Goal: Task Accomplishment & Management: Complete application form

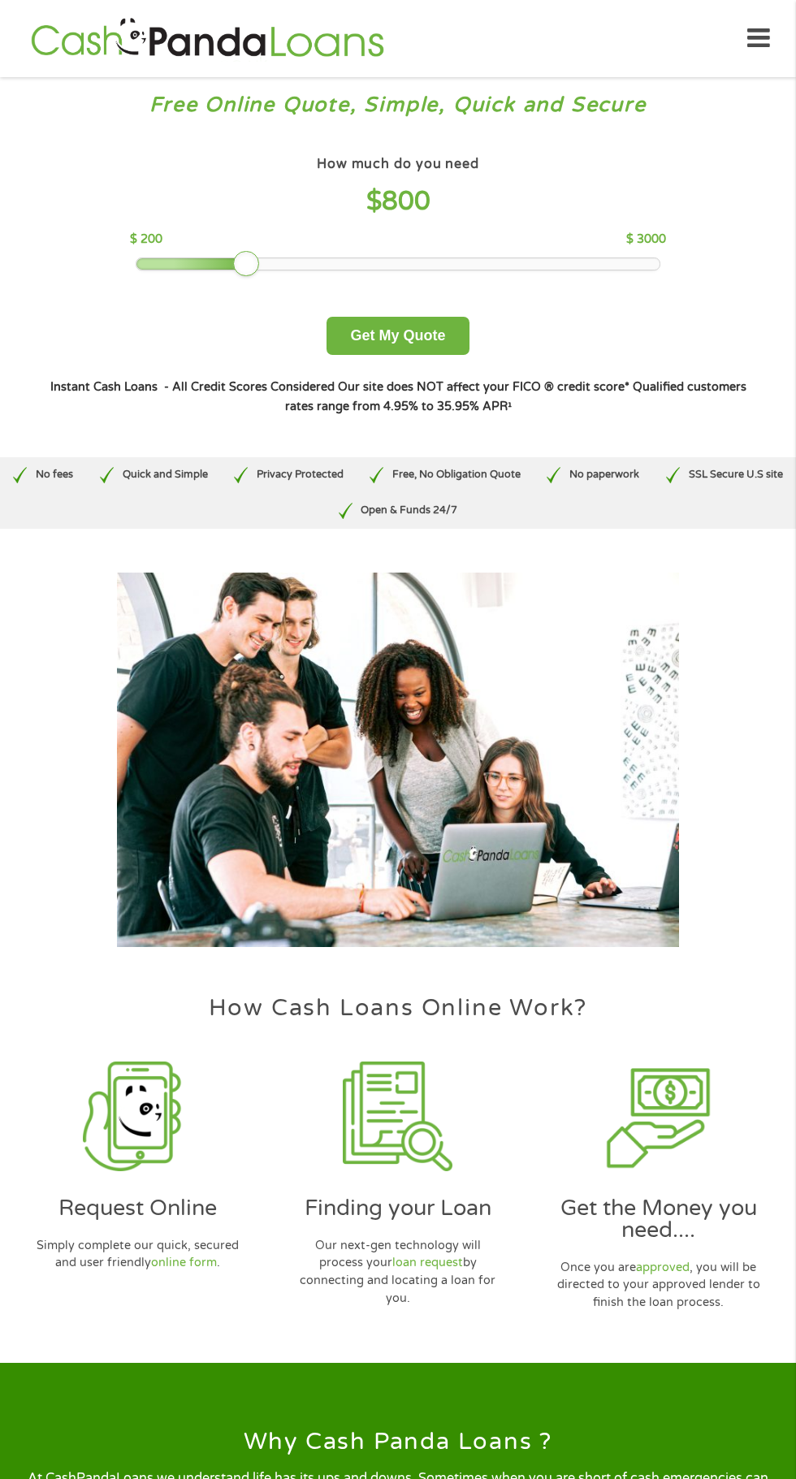
click at [146, 266] on div at bounding box center [192, 263] width 112 height 11
click at [331, 336] on button "Get My Quote" at bounding box center [398, 336] width 142 height 38
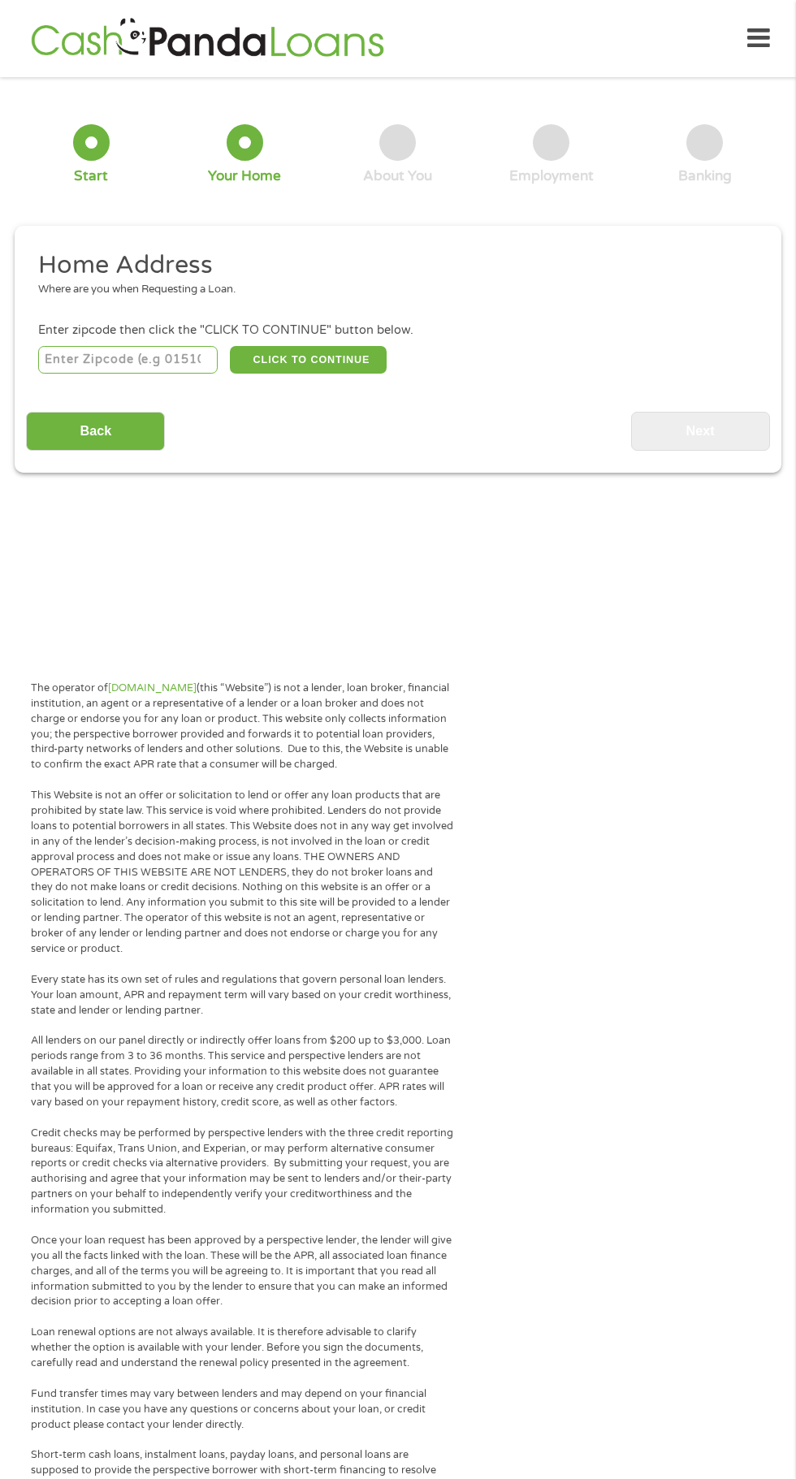
scroll to position [7, 0]
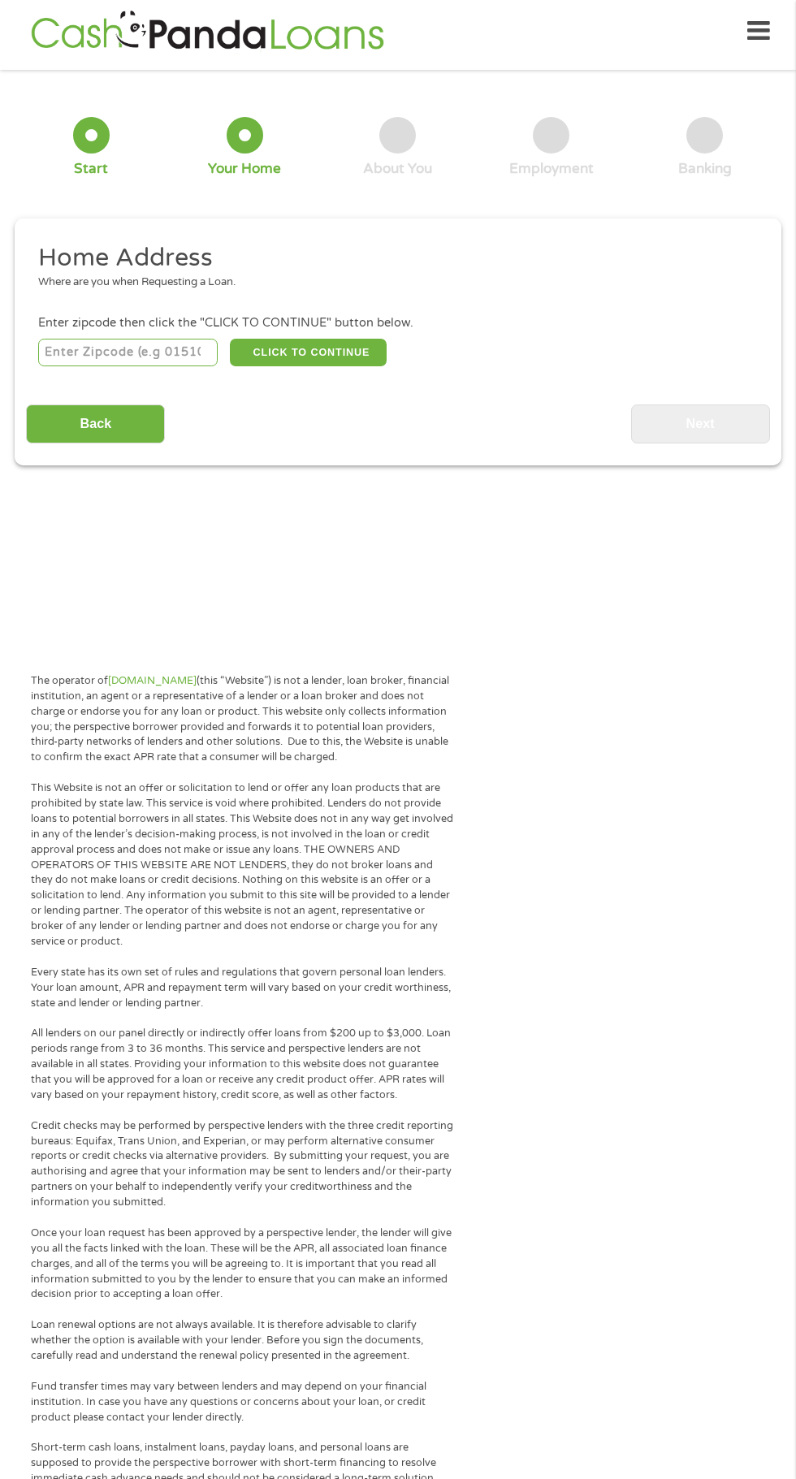
click at [89, 355] on input "number" at bounding box center [128, 353] width 180 height 28
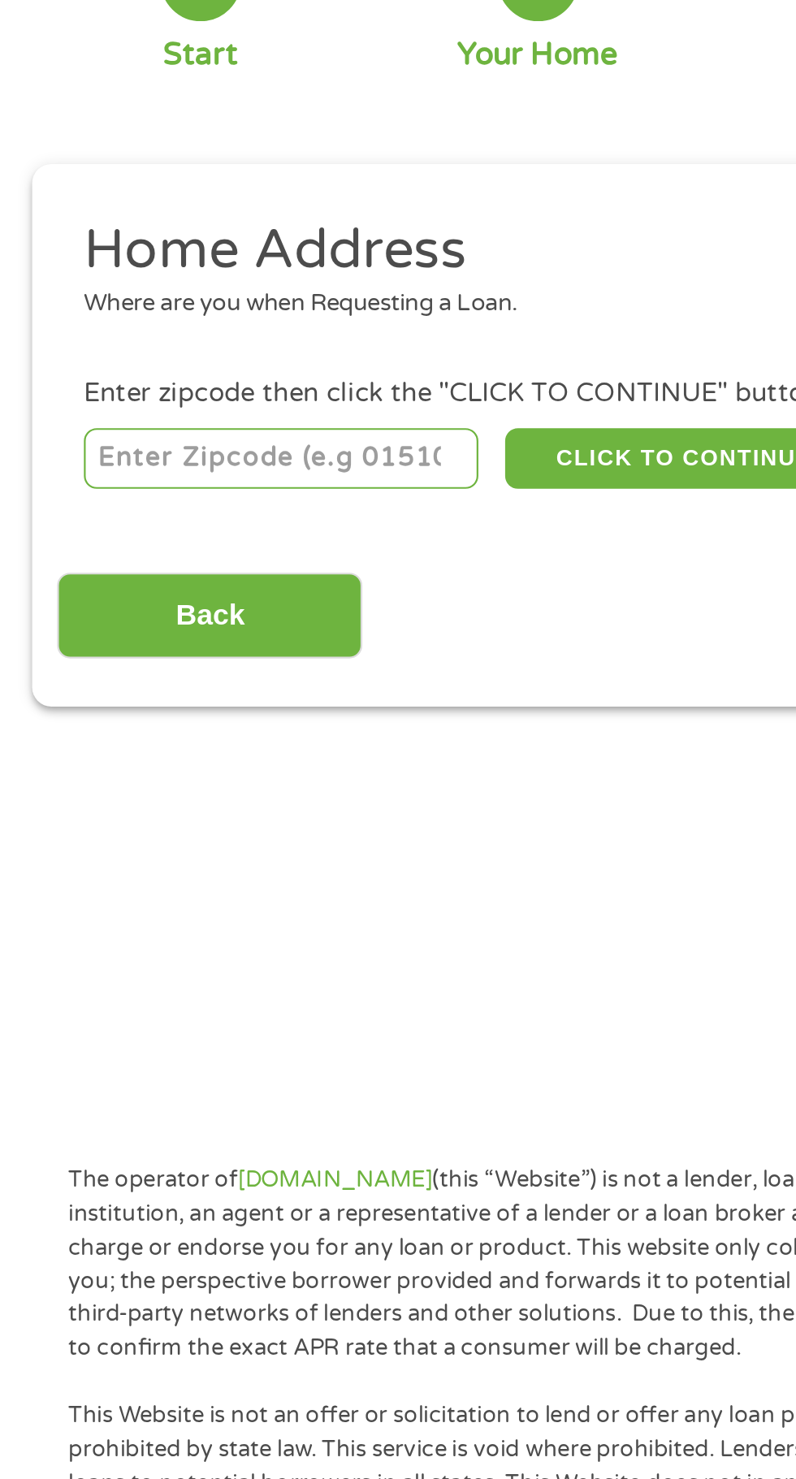
type input "28433"
select select "North Carolina"
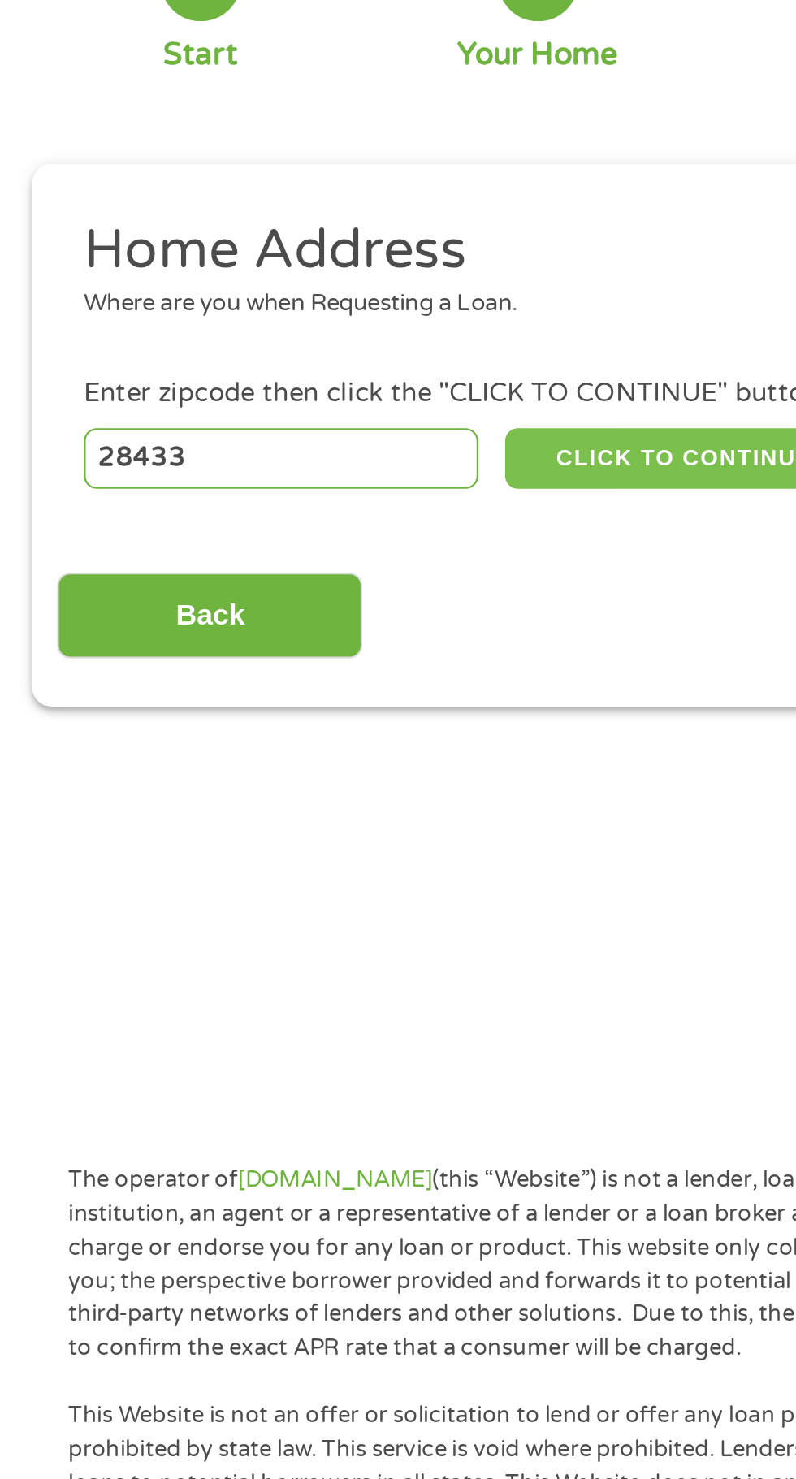
click at [247, 354] on button "CLICK TO CONTINUE" at bounding box center [308, 353] width 157 height 28
type input "28433"
type input "Clarkton"
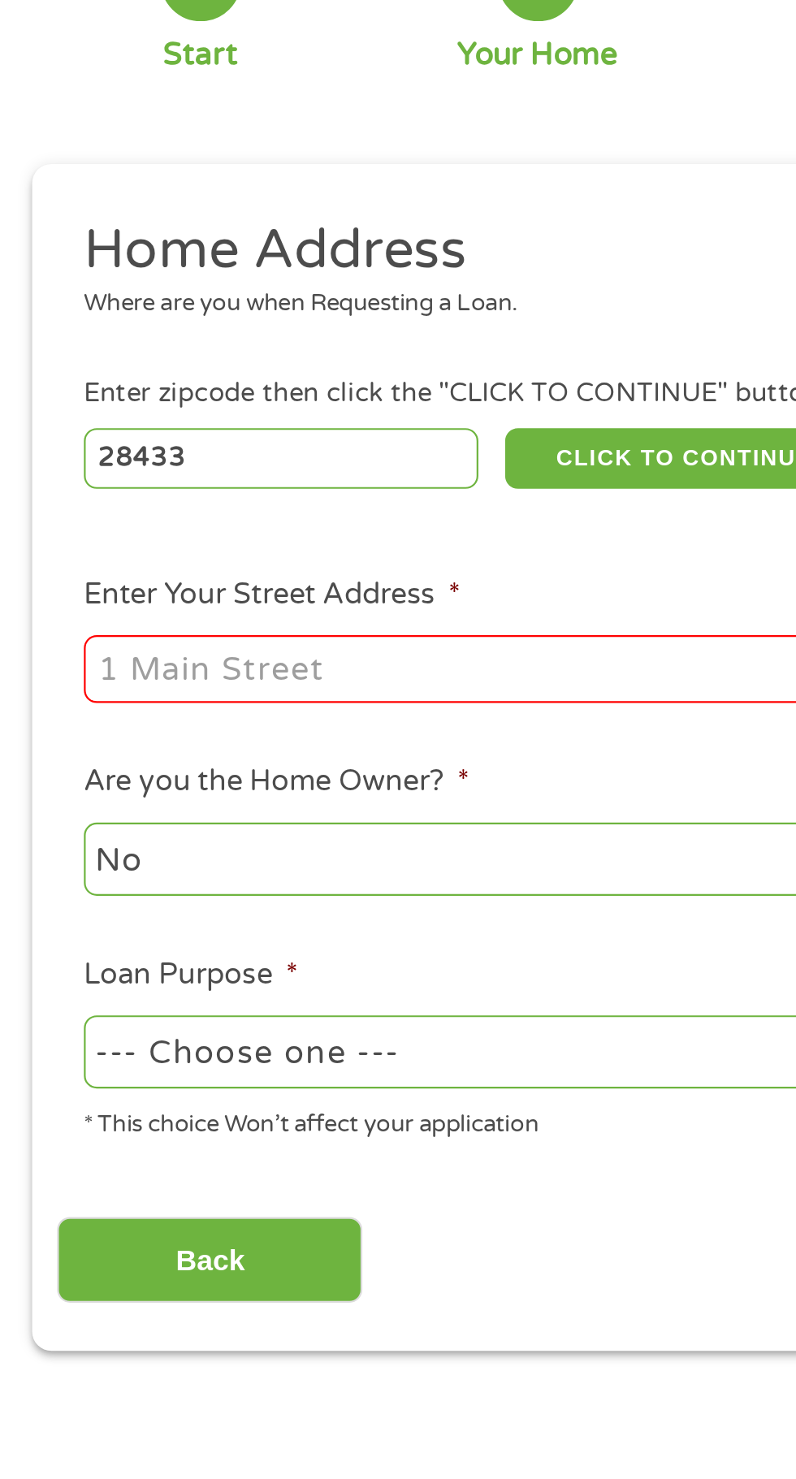
click at [73, 455] on input "Enter Your Street Address *" at bounding box center [212, 448] width 348 height 31
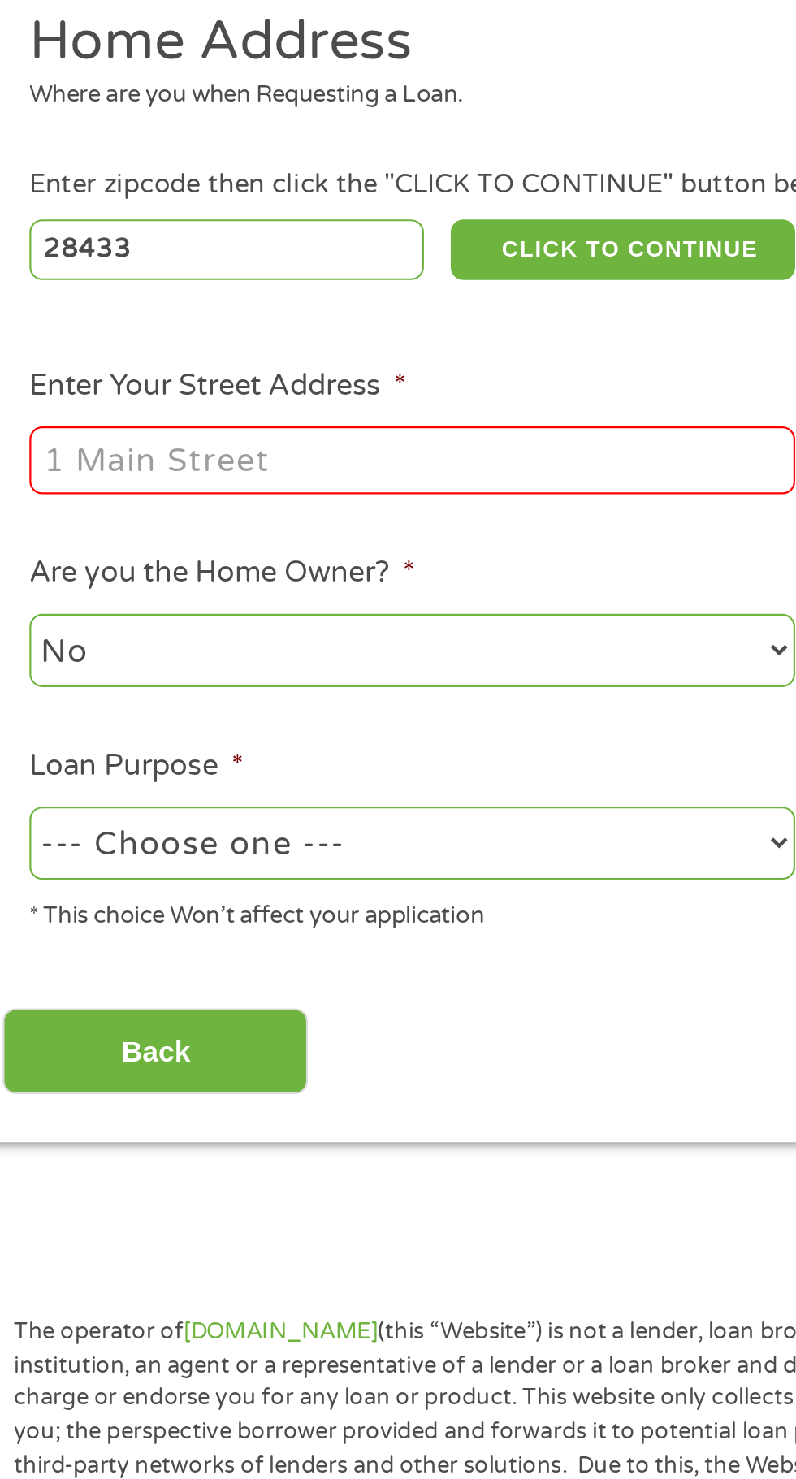
type input "245 East Green Street"
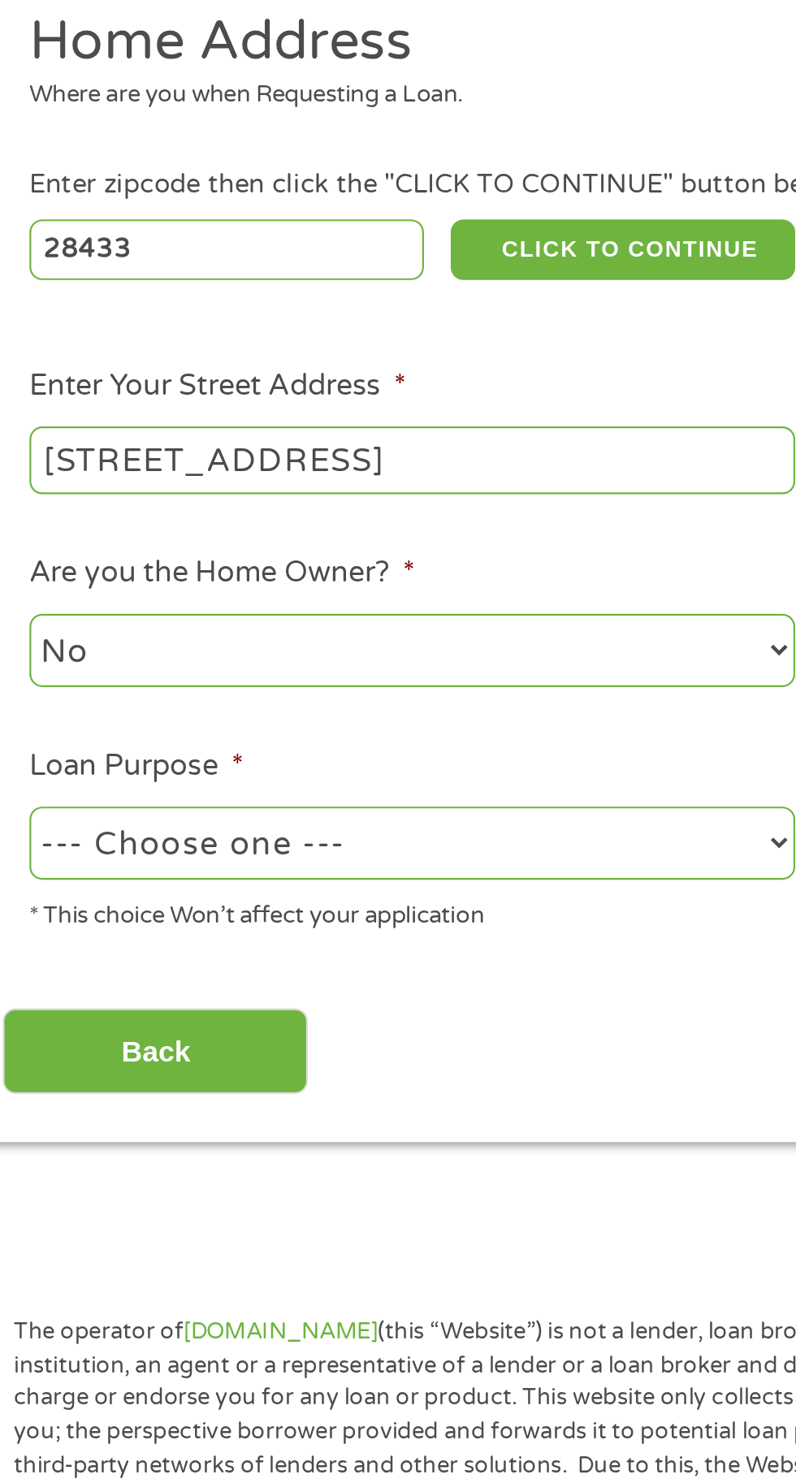
click at [92, 723] on input "Back" at bounding box center [95, 718] width 139 height 40
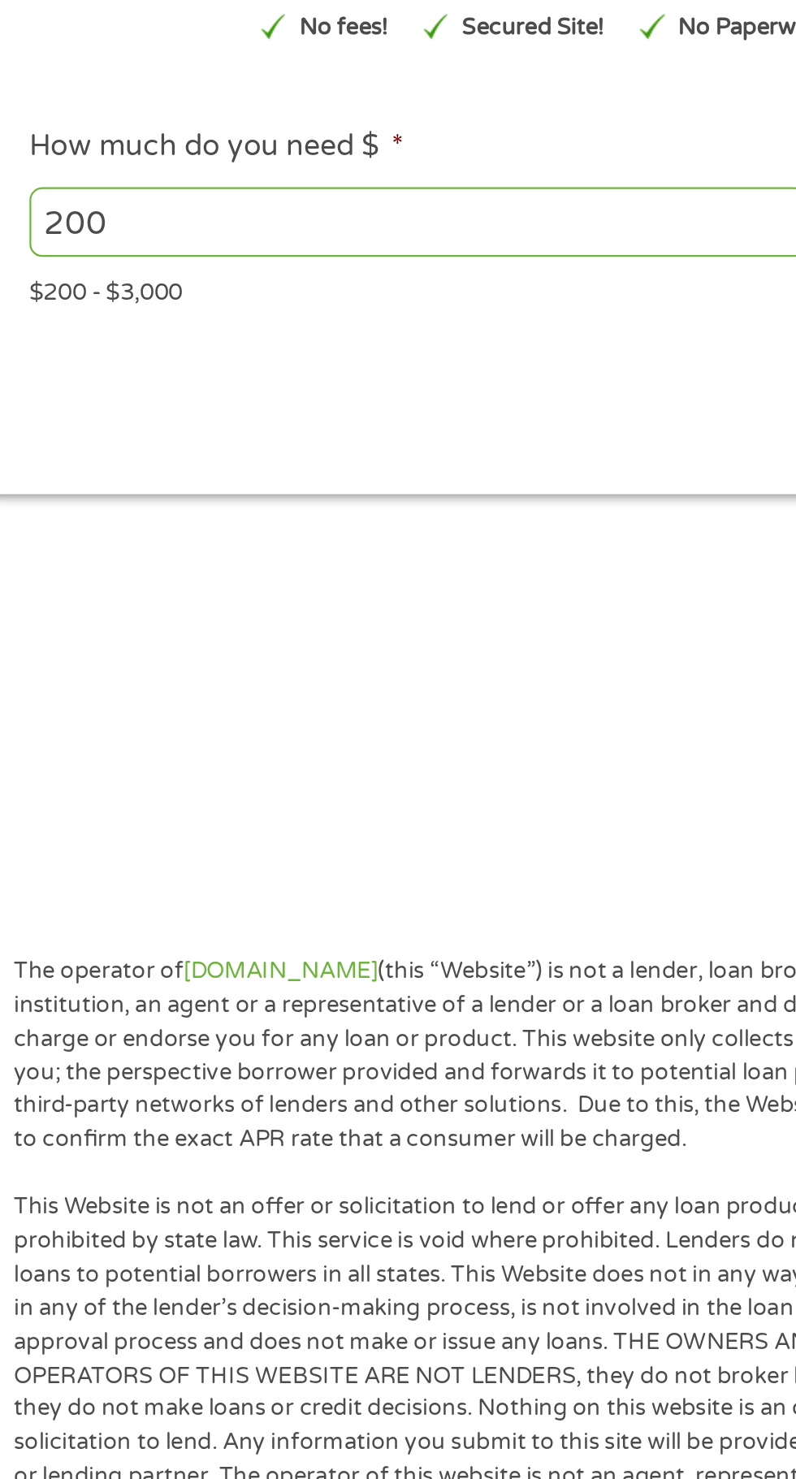
scroll to position [6, 6]
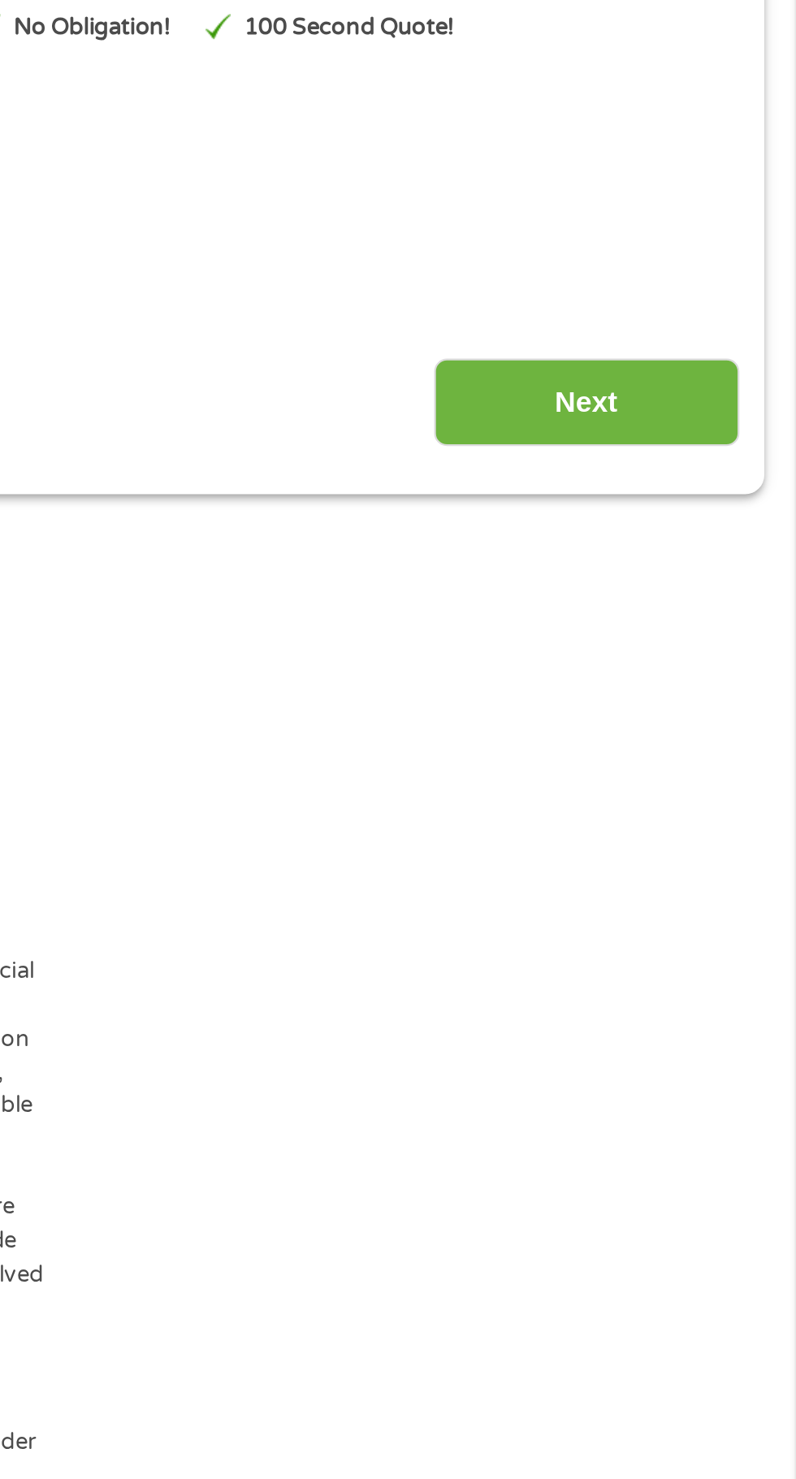
click at [647, 424] on input "Next" at bounding box center [700, 422] width 139 height 40
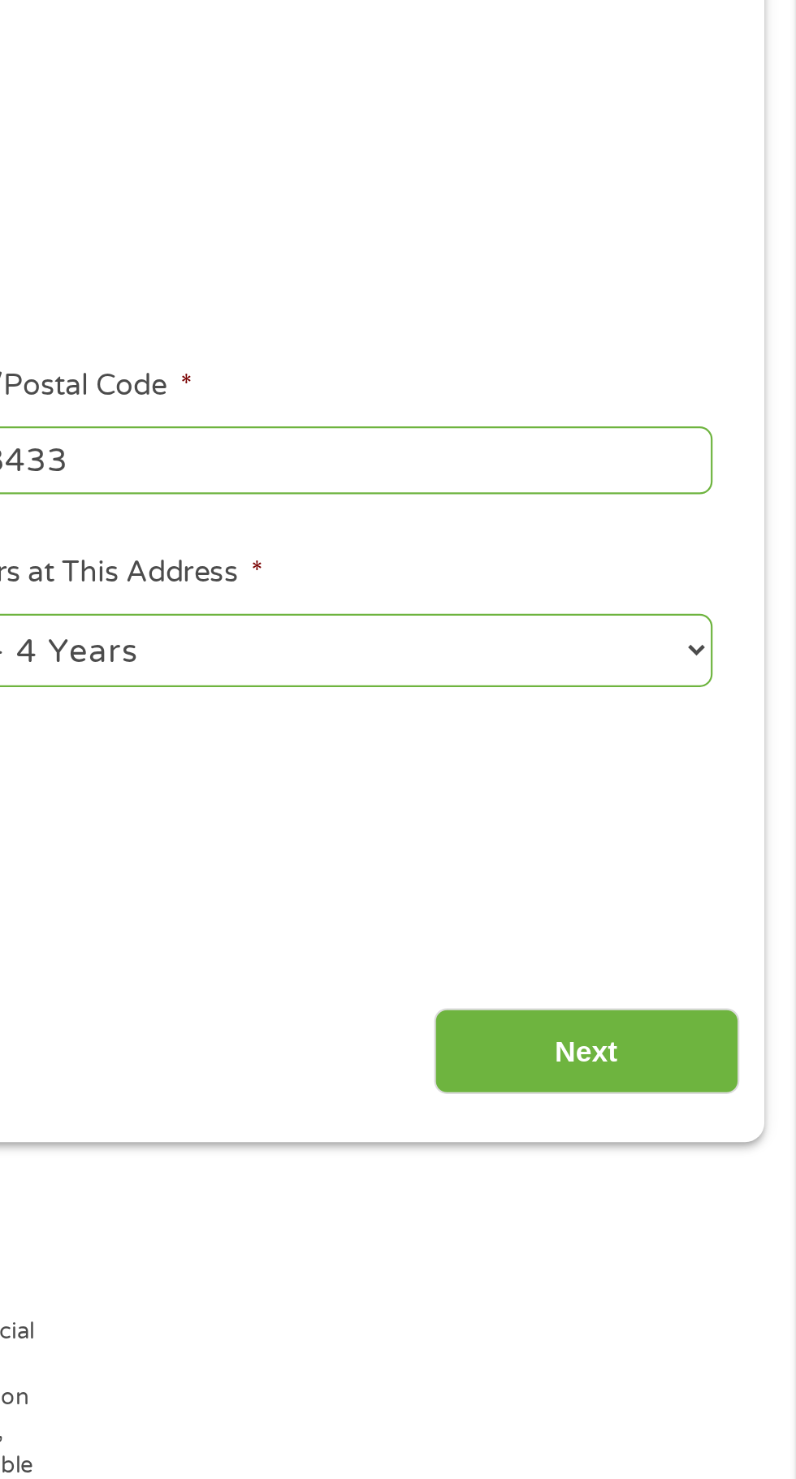
click at [667, 721] on input "Next" at bounding box center [700, 718] width 139 height 40
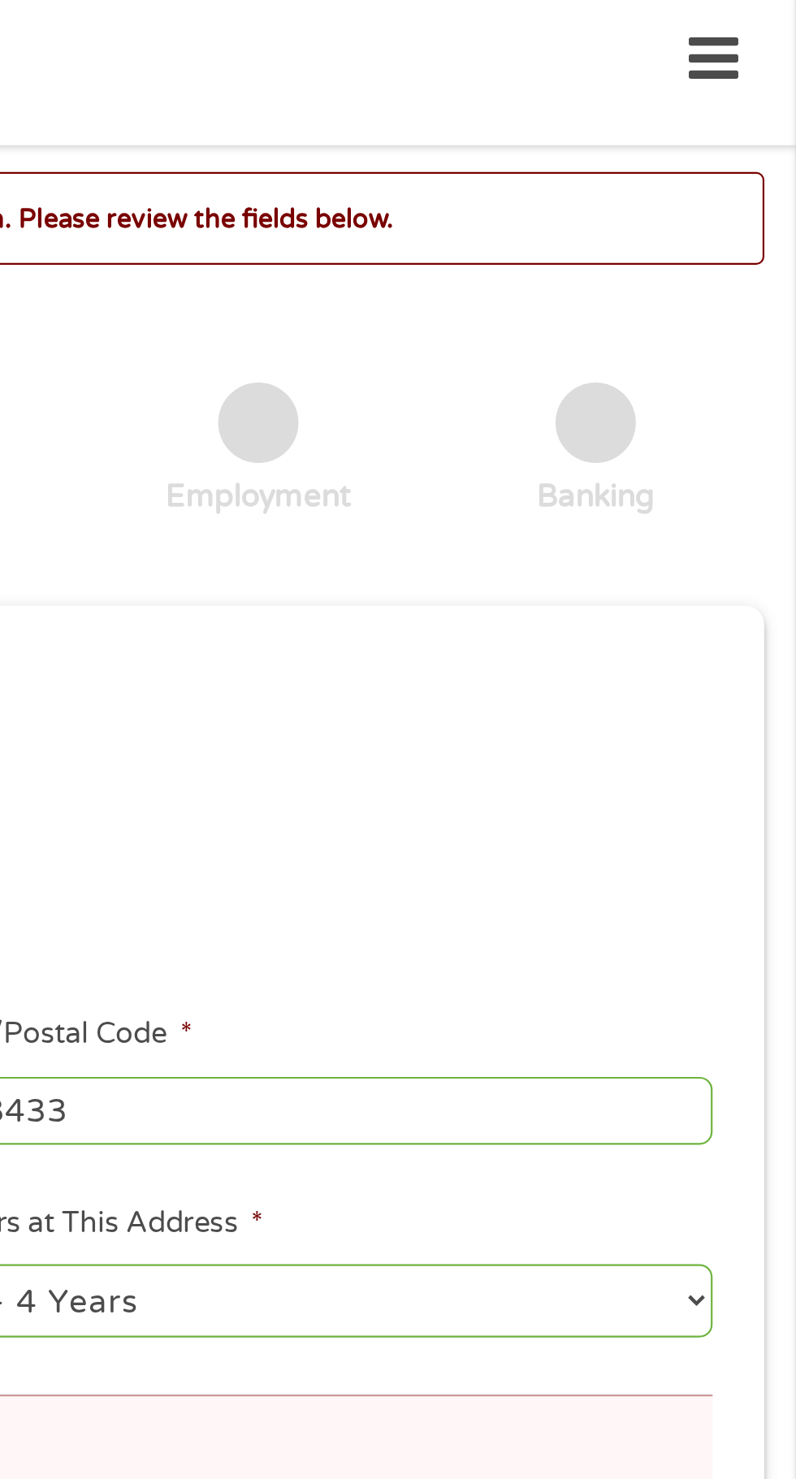
scroll to position [7, 0]
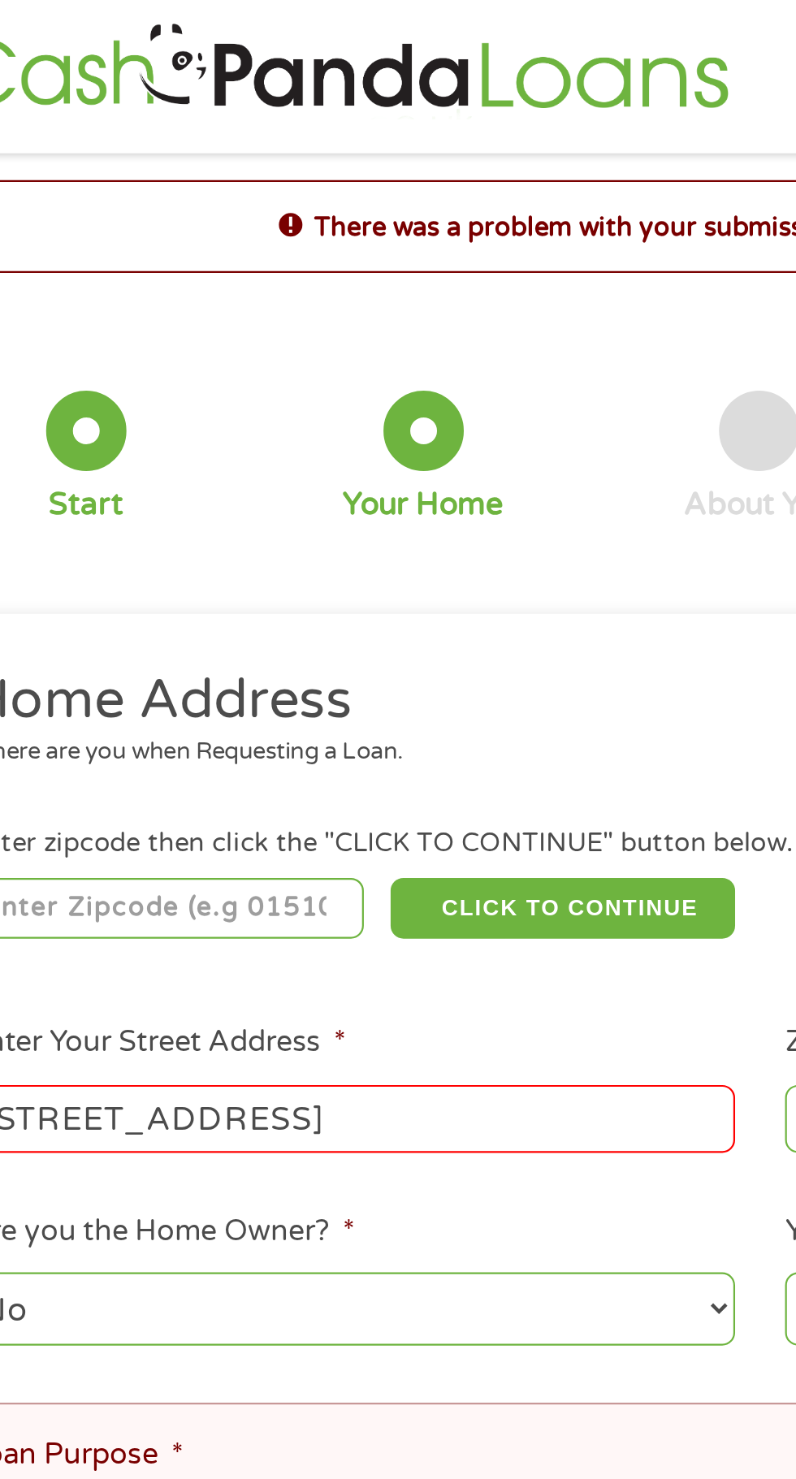
click at [209, 505] on input "245 East Green Street" at bounding box center [212, 509] width 348 height 31
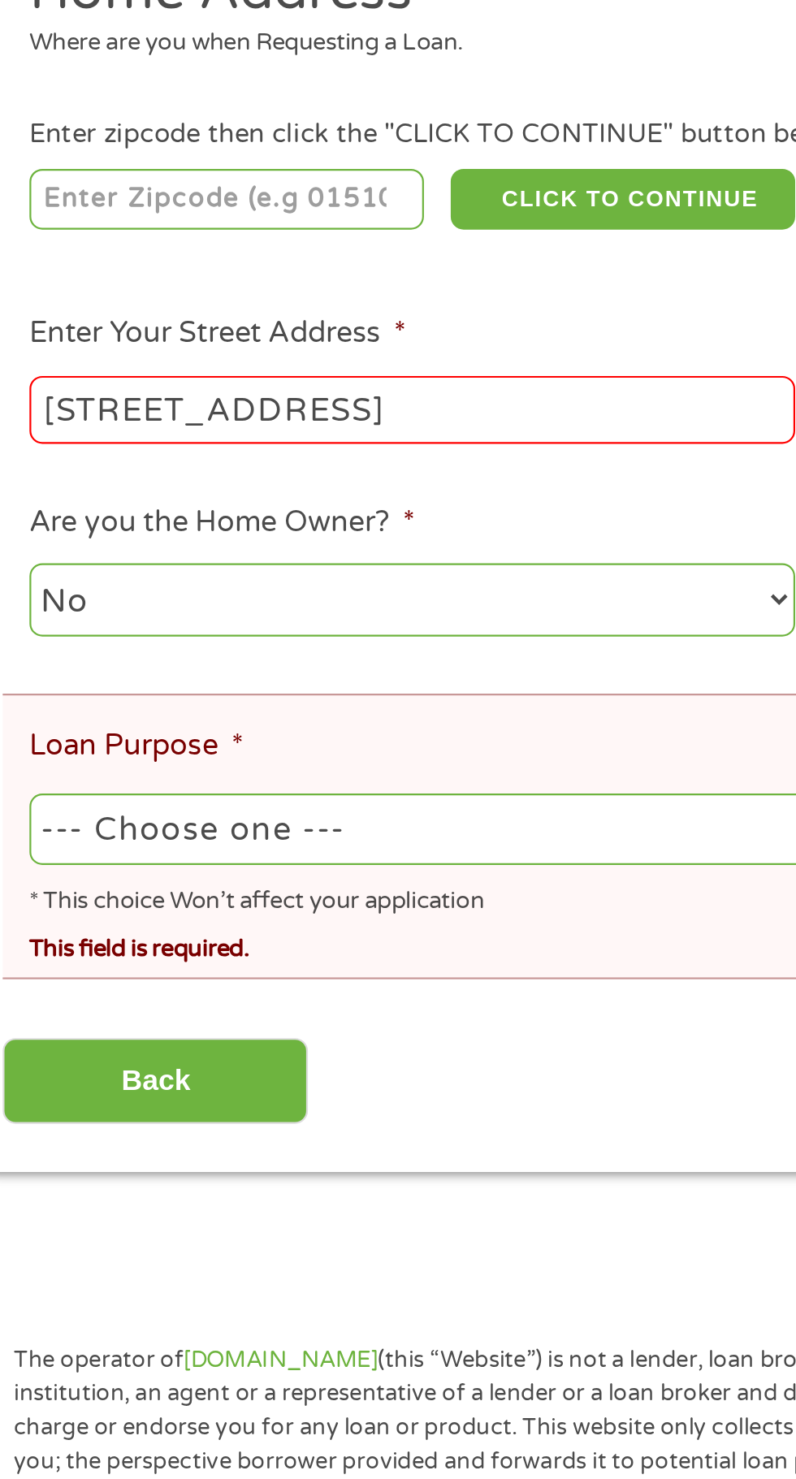
type input "28433"
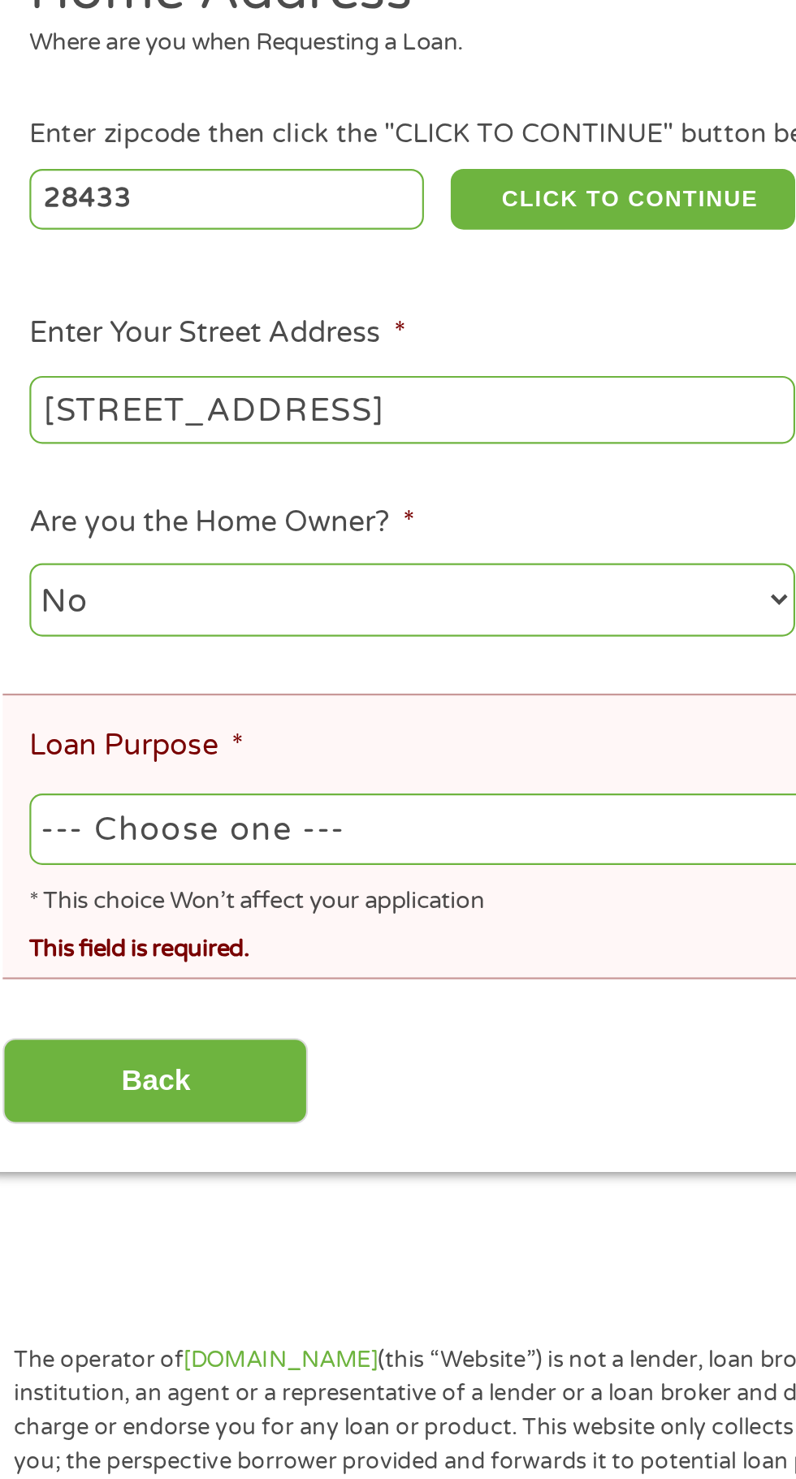
click at [85, 714] on select "--- Choose one --- Pay Bills Debt Consolidation Home Improvement Major Purchase…" at bounding box center [398, 700] width 720 height 33
select select "shorttermcash"
click at [38, 686] on select "--- Choose one --- Pay Bills Debt Consolidation Home Improvement Major Purchase…" at bounding box center [398, 700] width 720 height 33
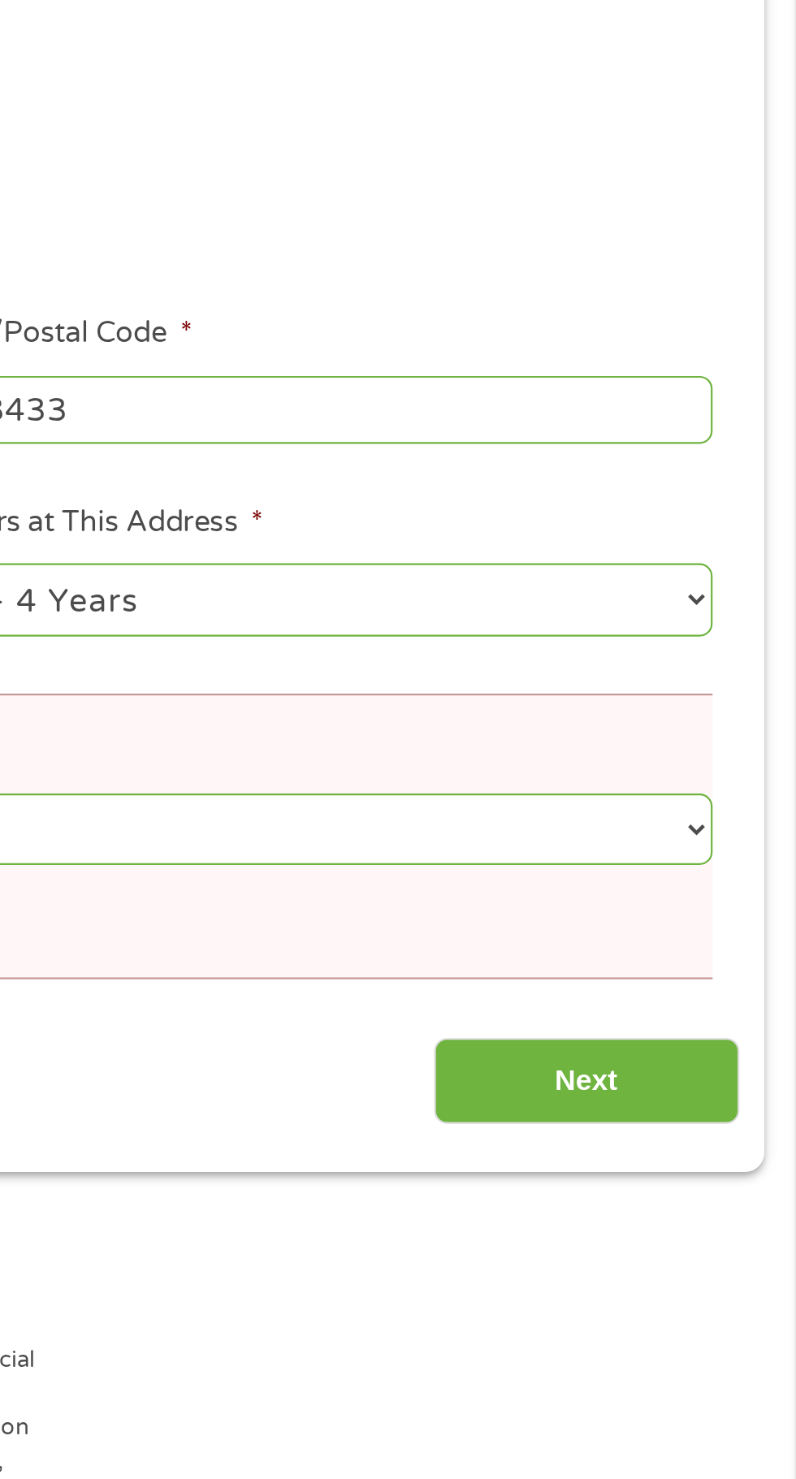
click at [652, 819] on input "Next" at bounding box center [700, 815] width 139 height 40
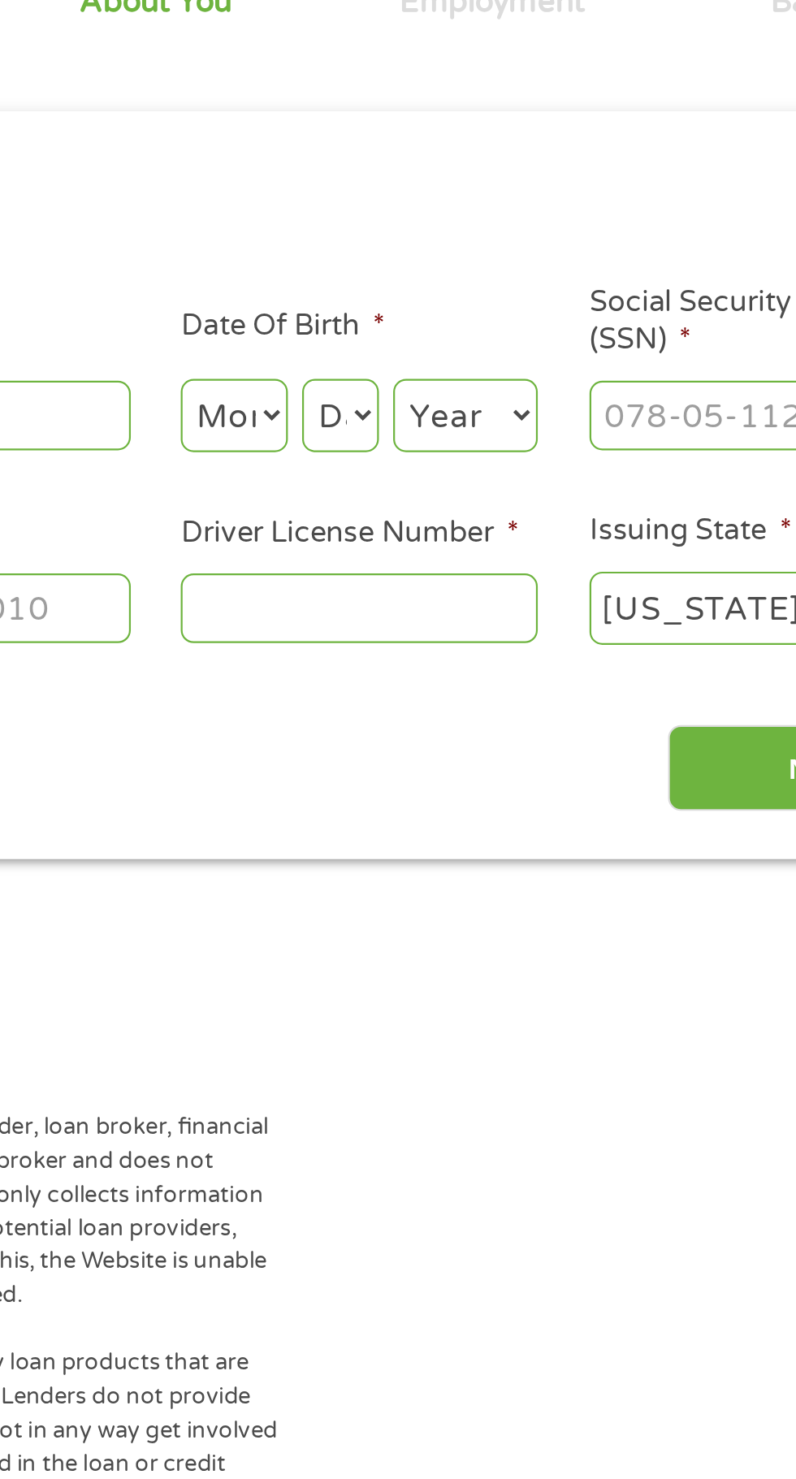
click at [650, 353] on input "Social Security Number (SSN) *" at bounding box center [676, 356] width 162 height 31
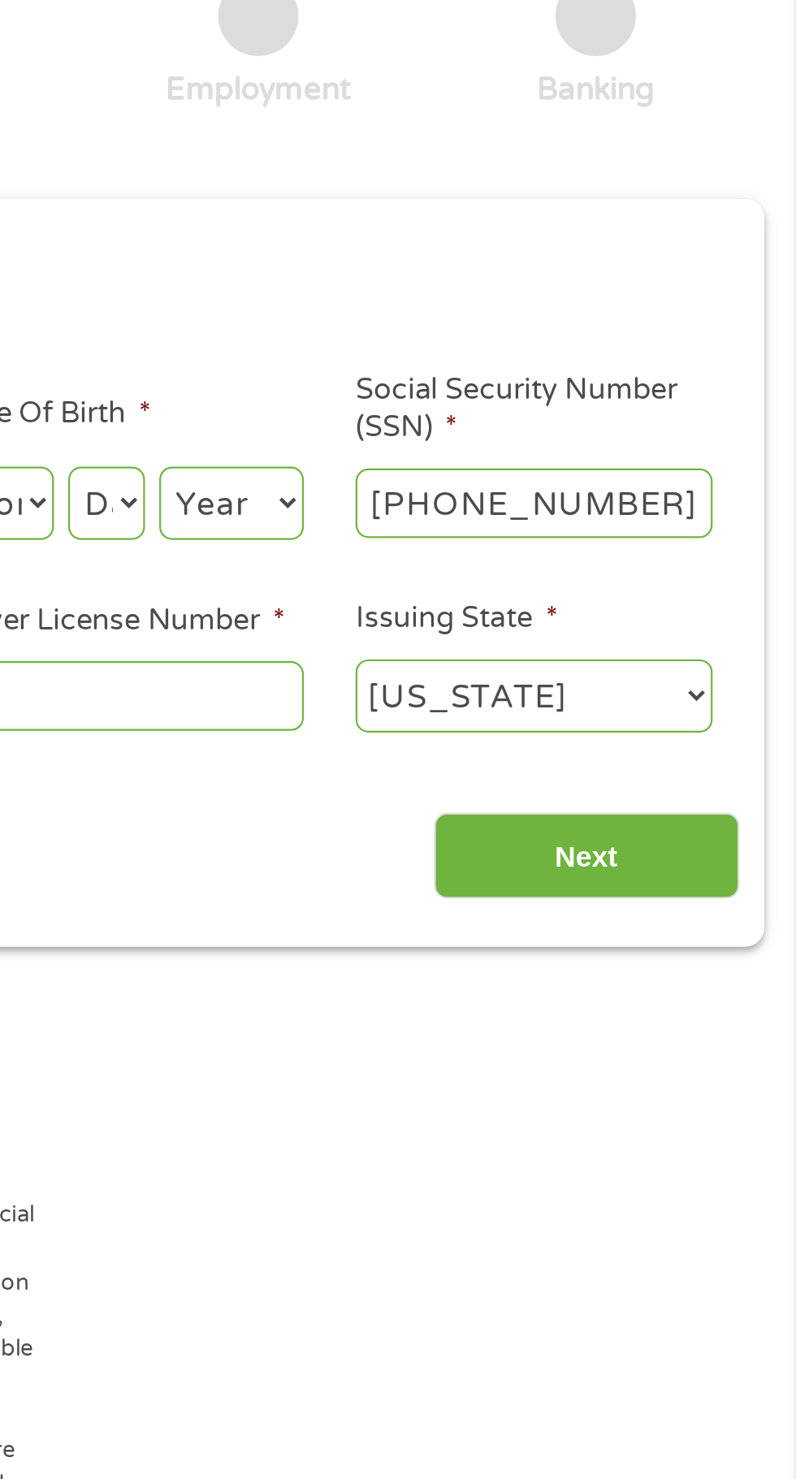
type input "592-04-6293"
click at [552, 368] on select "Year 2007 2006 2005 2004 2003 2002 2001 2000 1999 1998 1997 1996 1995 1994 1993…" at bounding box center [539, 356] width 66 height 33
click at [506, 340] on select "Year 2007 2006 2005 2004 2003 2002 2001 2000 1999 1998 1997 1996 1995 1994 1993…" at bounding box center [539, 356] width 66 height 33
click at [556, 365] on select "Year 2007 2006 2005 2004 2003 2002 2001 2000 1999 1998 1997 1996 1995 1994 1993…" at bounding box center [539, 356] width 66 height 33
select select "1985"
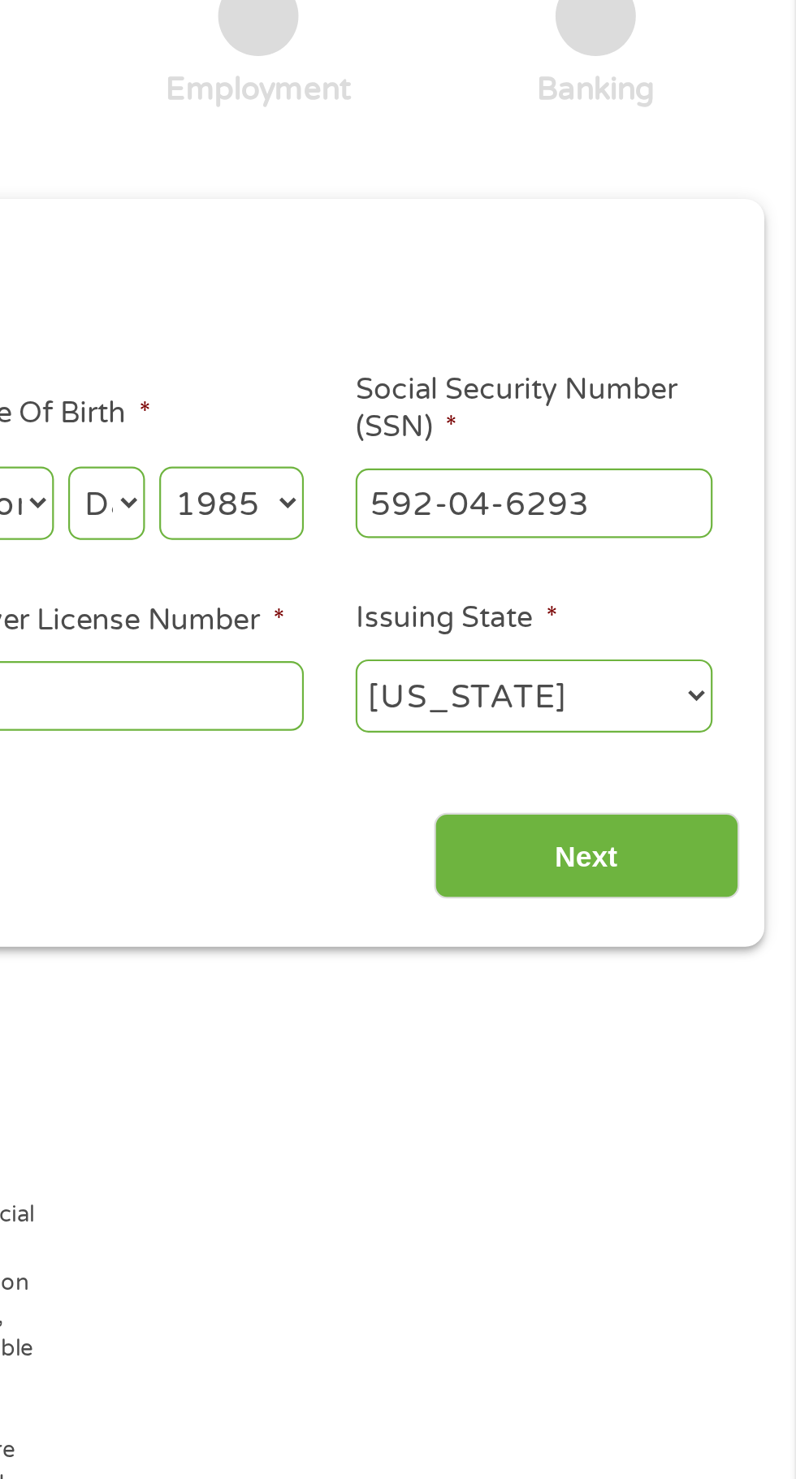
click at [506, 340] on select "Year 2007 2006 2005 2004 2003 2002 2001 2000 1999 1998 1997 1996 1995 1994 1993…" at bounding box center [539, 356] width 66 height 33
click at [496, 366] on select "Day 1 2 3 4 5 6 7 8 9 10 11 12 13 14 15 16 17 18 19 20 21 22 23 24 25 26 27 28 …" at bounding box center [482, 356] width 35 height 33
select select "25"
click at [465, 340] on select "Day 1 2 3 4 5 6 7 8 9 10 11 12 13 14 15 16 17 18 19 20 21 22 23 24 25 26 27 28 …" at bounding box center [482, 356] width 35 height 33
click at [453, 365] on select "Month 1 2 3 4 5 6 7 8 9 10 11 12" at bounding box center [433, 356] width 49 height 33
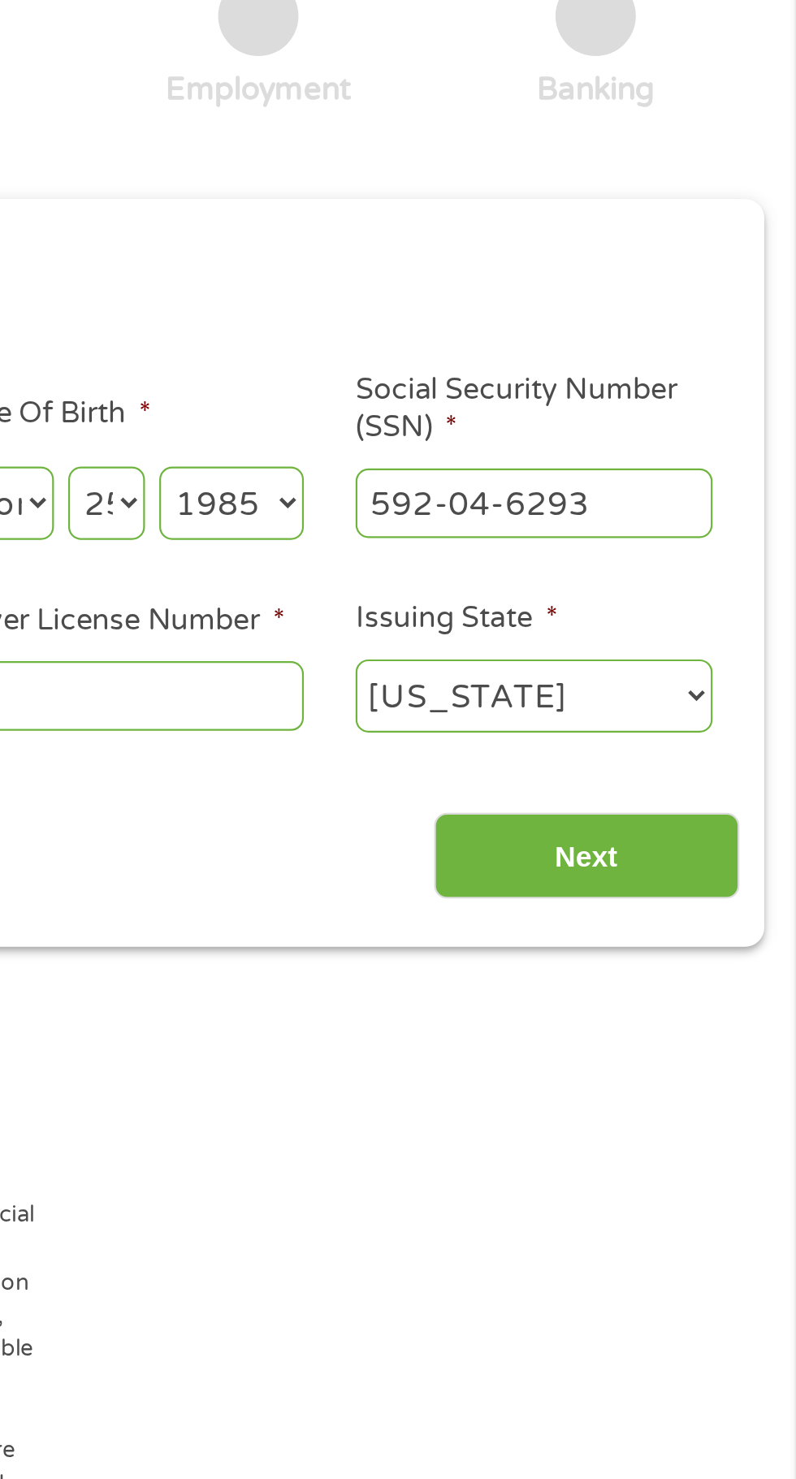
select select "1"
click at [409, 340] on select "Month 1 2 3 4 5 6 7 8 9 10 11 12" at bounding box center [433, 356] width 49 height 33
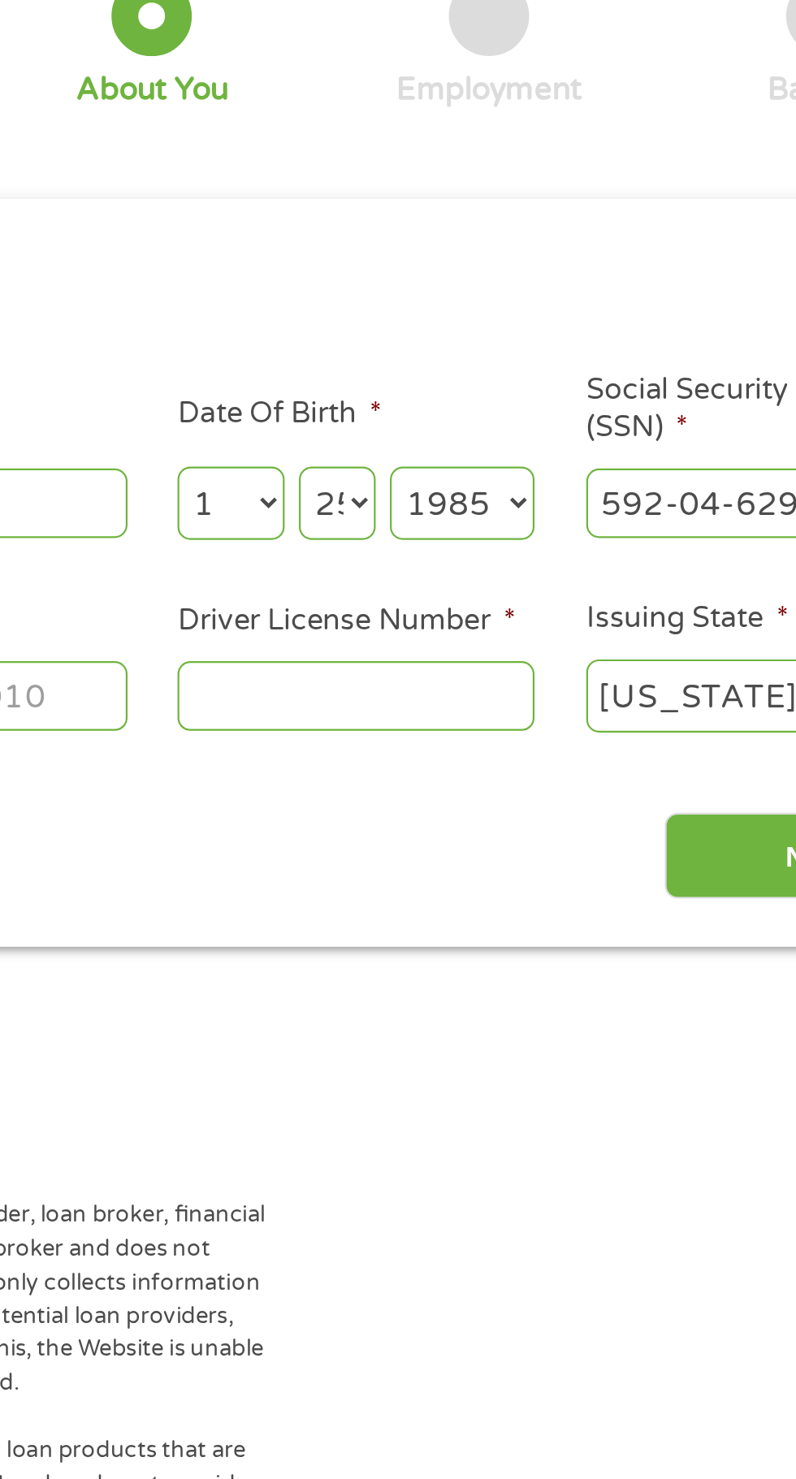
click at [511, 442] on input "Driver License Number *" at bounding box center [490, 444] width 162 height 31
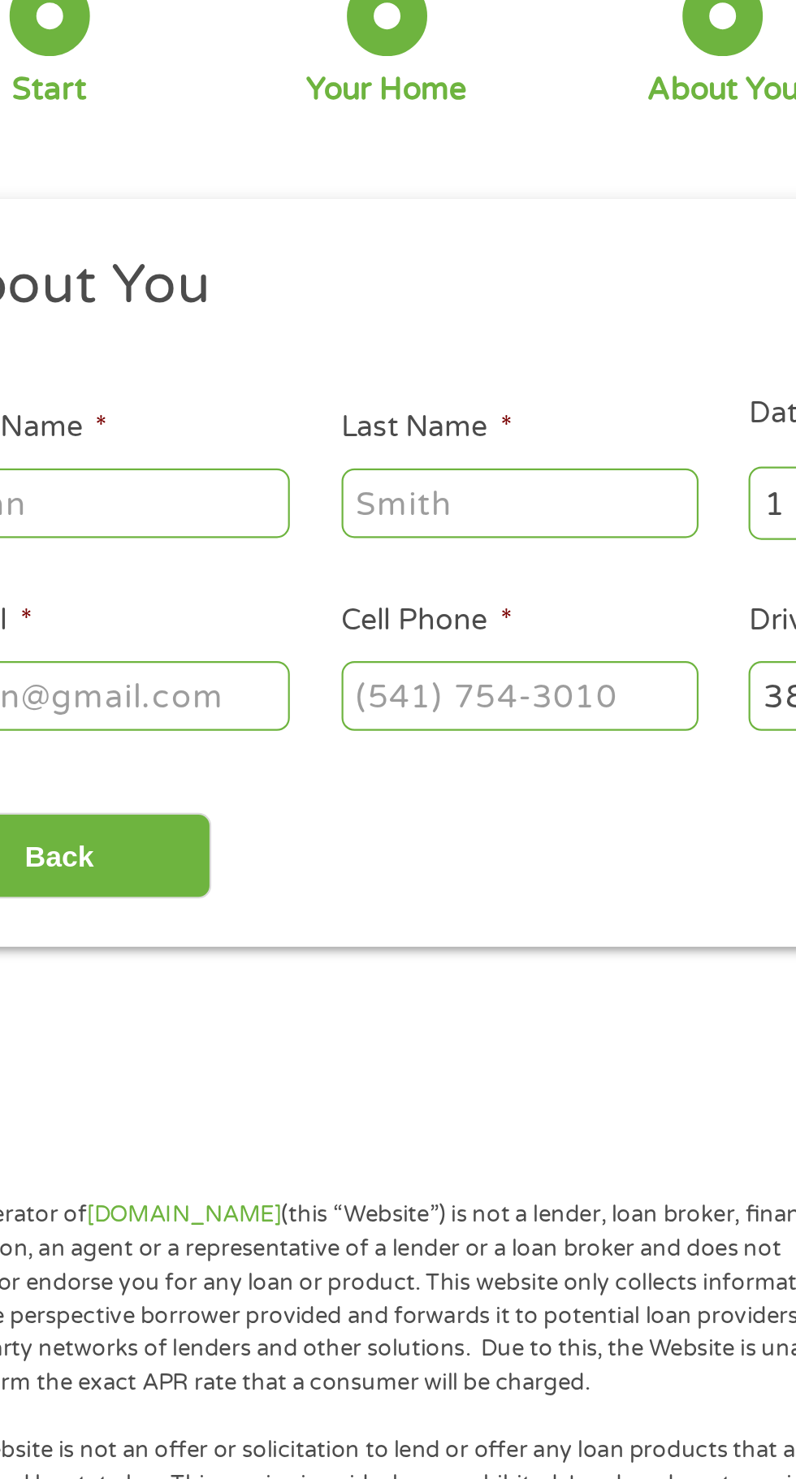
type input "38106834"
click at [324, 364] on input "Last Name *" at bounding box center [305, 356] width 162 height 31
type input "Castrejon"
type input "Oliver"
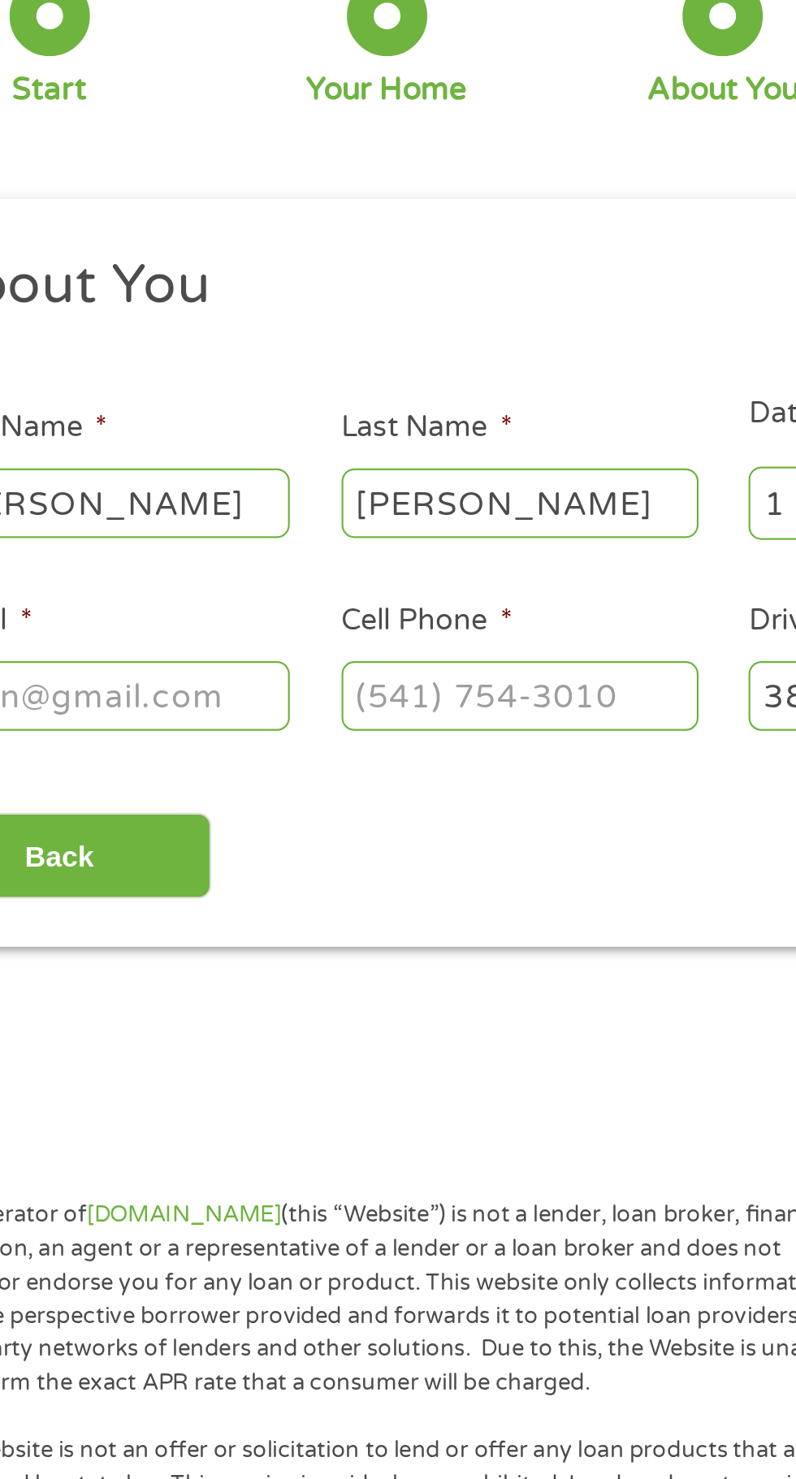
type input "klcastrejon@gmail.com"
type input "(910) 234-9278"
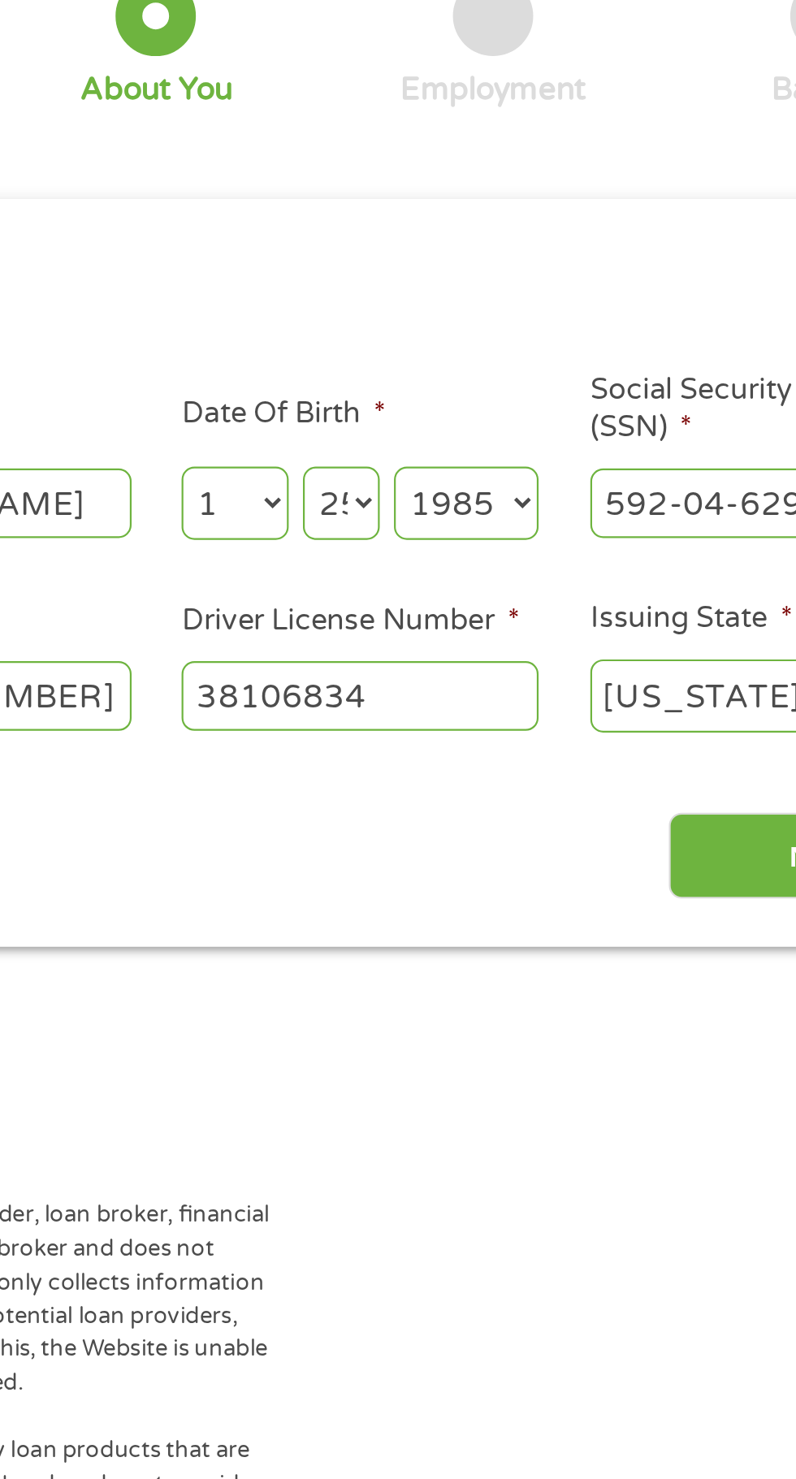
click at [682, 521] on input "Next" at bounding box center [700, 518] width 139 height 40
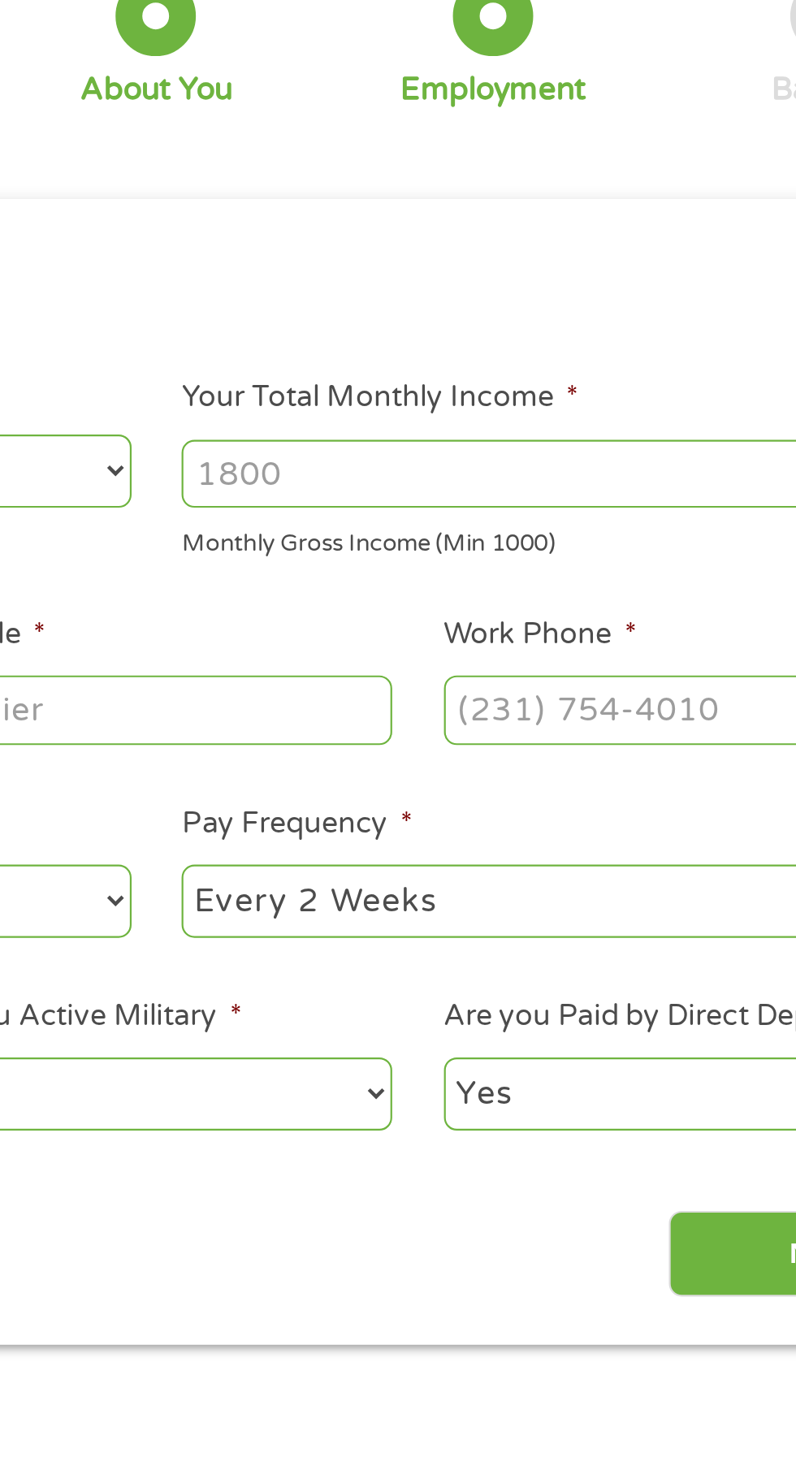
click at [575, 344] on input "Your Total Monthly Income *" at bounding box center [583, 343] width 348 height 31
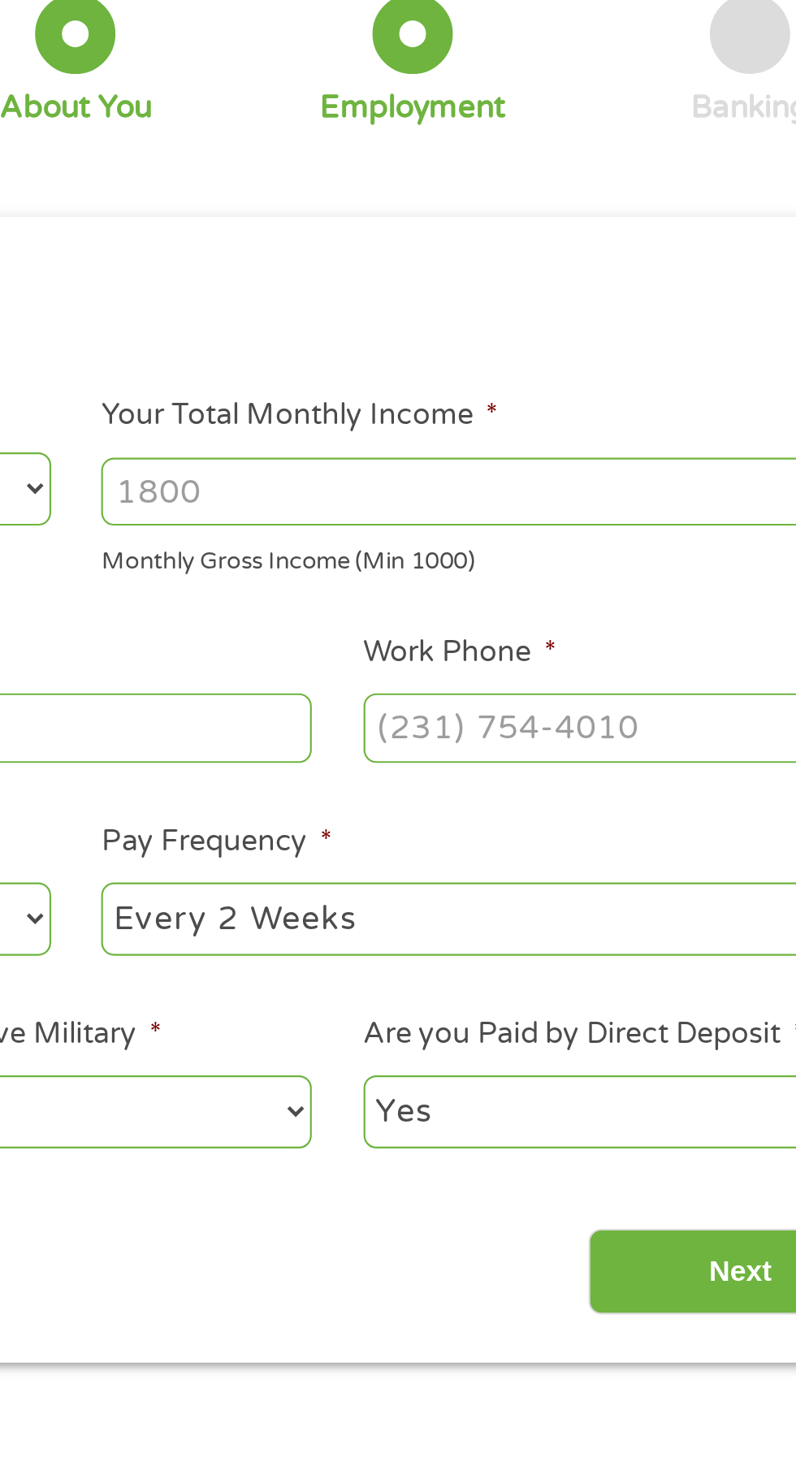
scroll to position [7, 0]
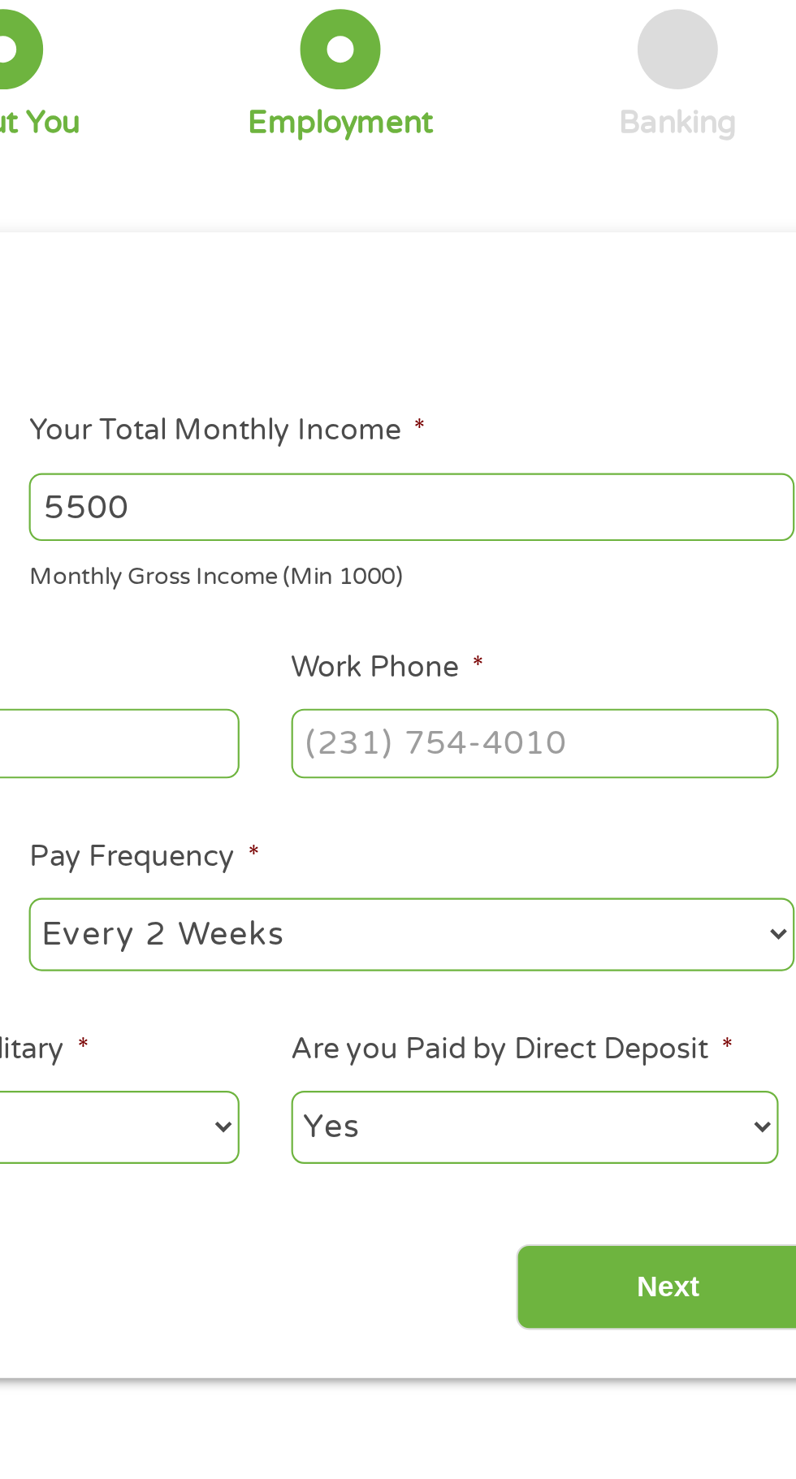
type input "5500"
click at [674, 457] on input "Work Phone *" at bounding box center [640, 450] width 222 height 31
type input "(910) 642-4123"
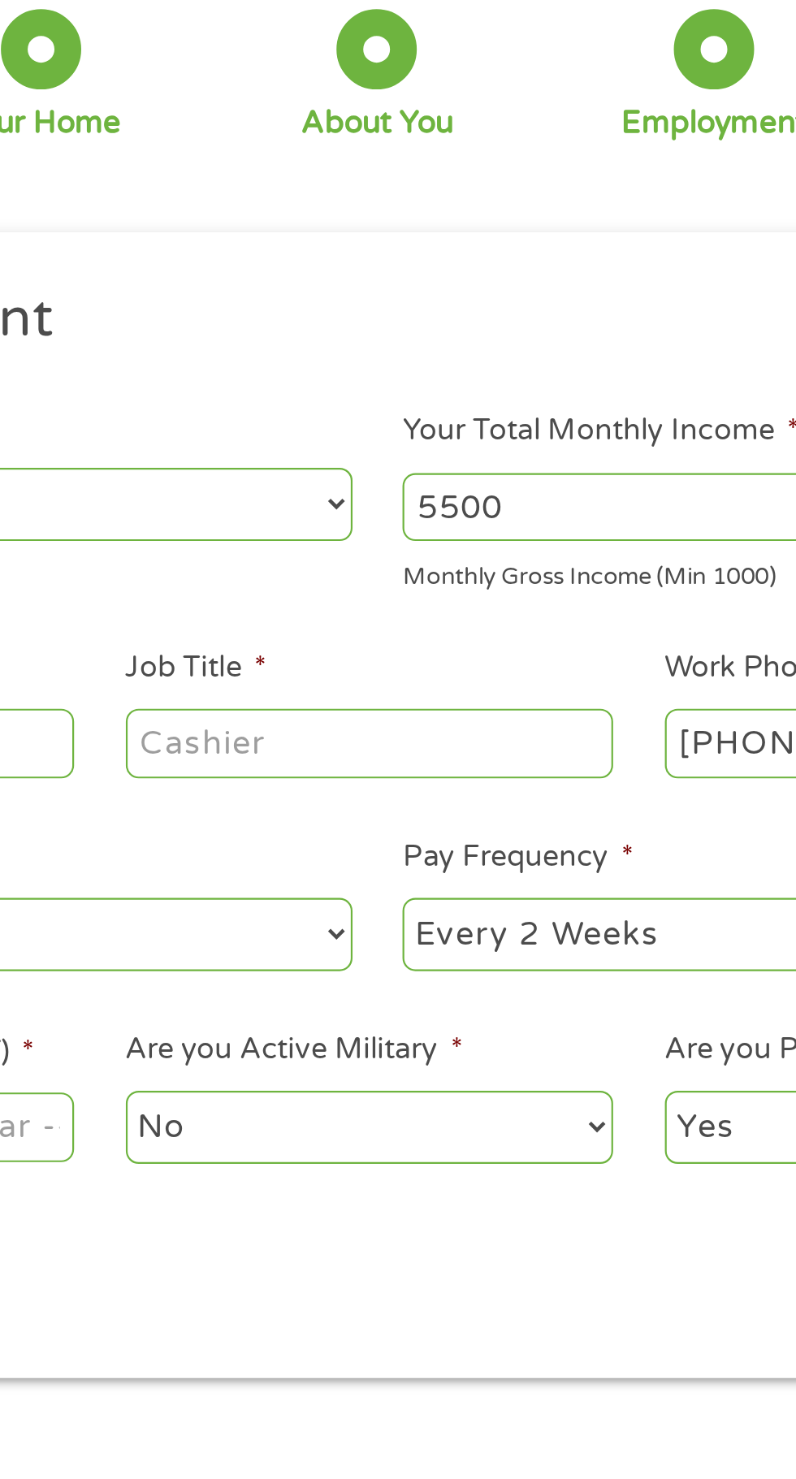
click at [426, 446] on input "Job Title *" at bounding box center [395, 450] width 222 height 31
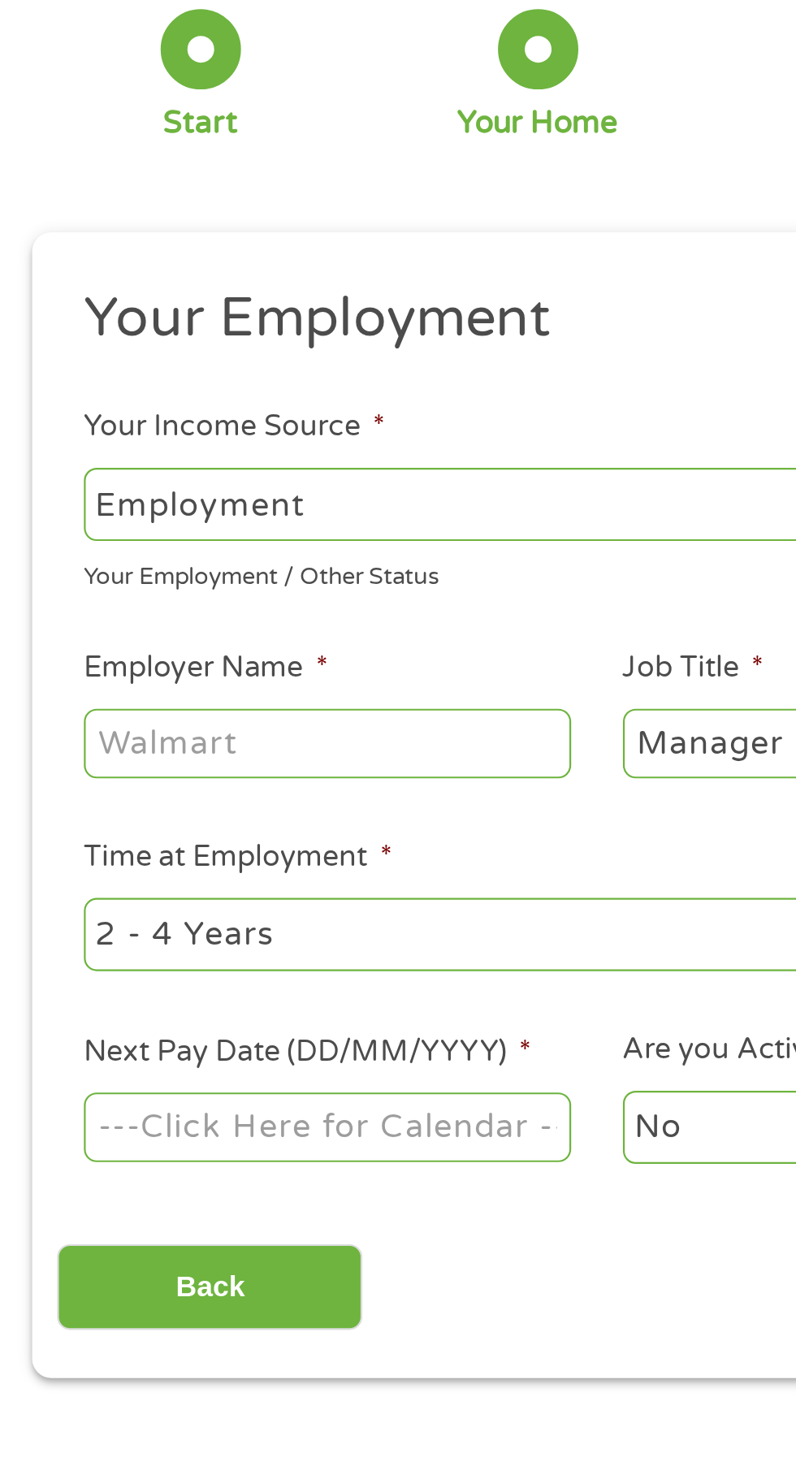
type input "Manager"
click at [250, 357] on select "--- Choose one --- Employment Self Employed Benefits" at bounding box center [212, 342] width 348 height 33
click at [38, 326] on select "--- Choose one --- Employment Self Employed Benefits" at bounding box center [212, 342] width 348 height 33
click at [183, 450] on input "Employer Name *" at bounding box center [149, 450] width 222 height 31
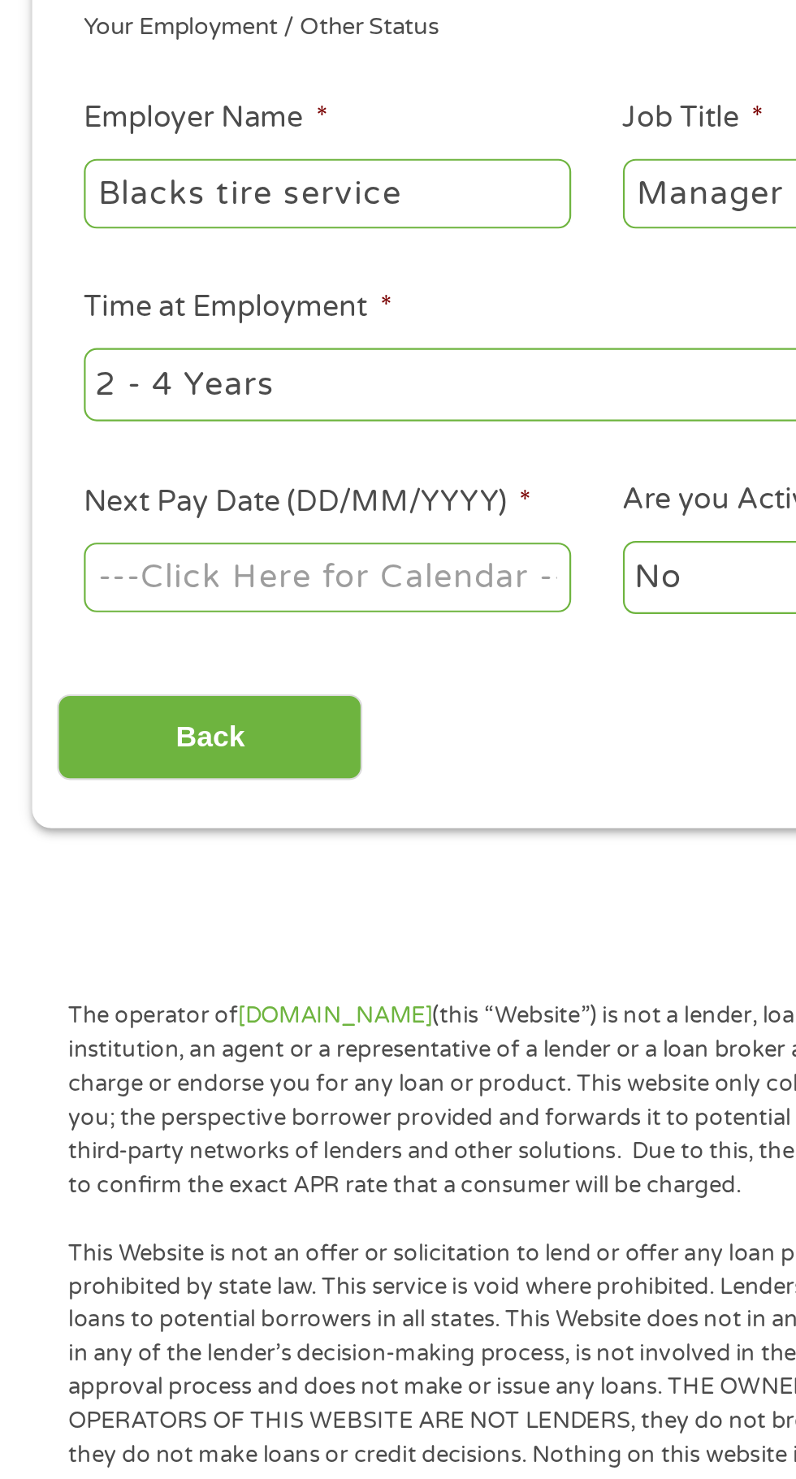
type input "Blacks tire service"
click at [216, 629] on body "Home Get Loan Offer How it works FAQs Blog Cash Loans Quick Loans Online Loans …" at bounding box center [398, 1231] width 796 height 2476
click at [195, 627] on input "Next Pay Date (DD/MM/YYYY) *" at bounding box center [149, 625] width 222 height 31
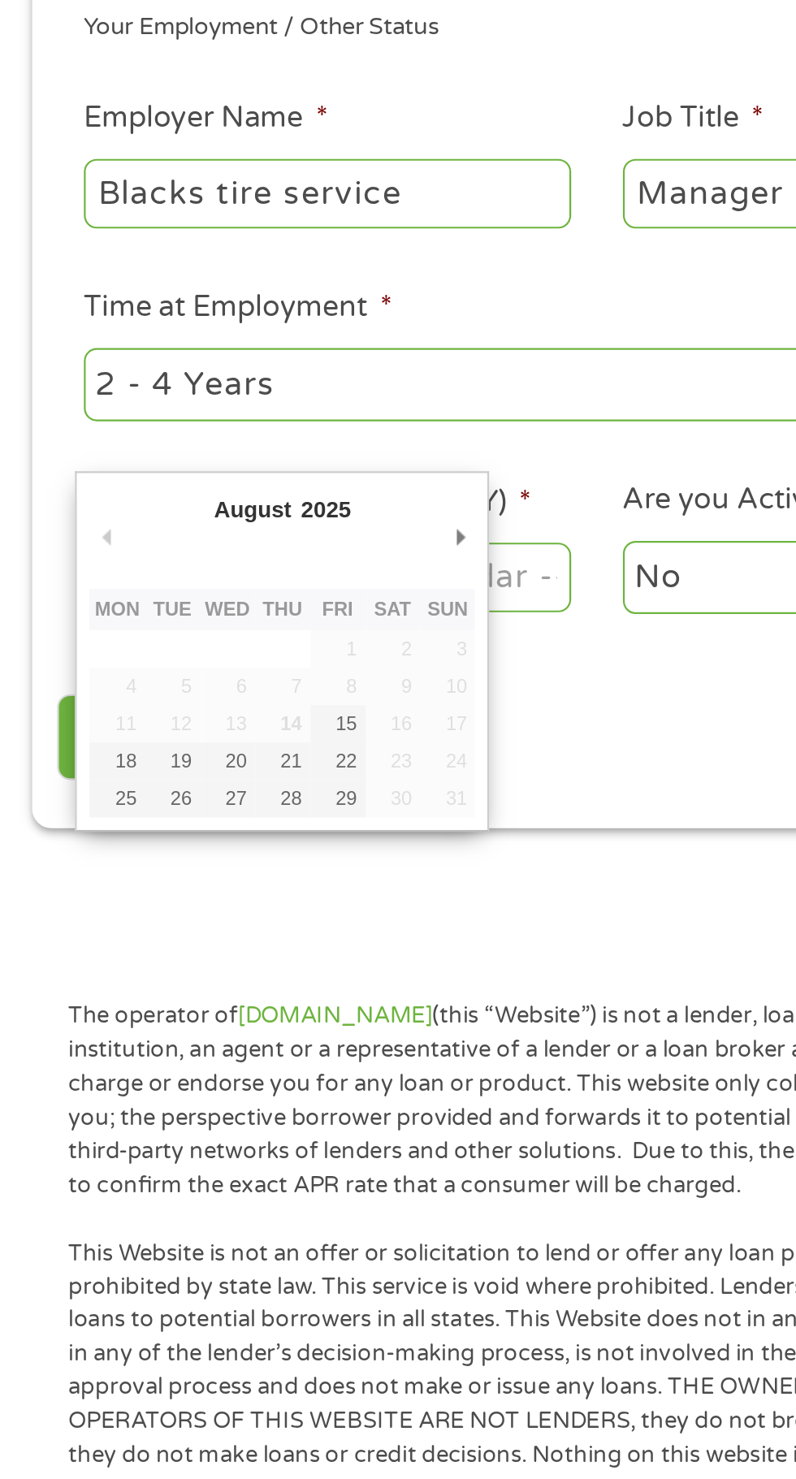
type input "15/08/2025"
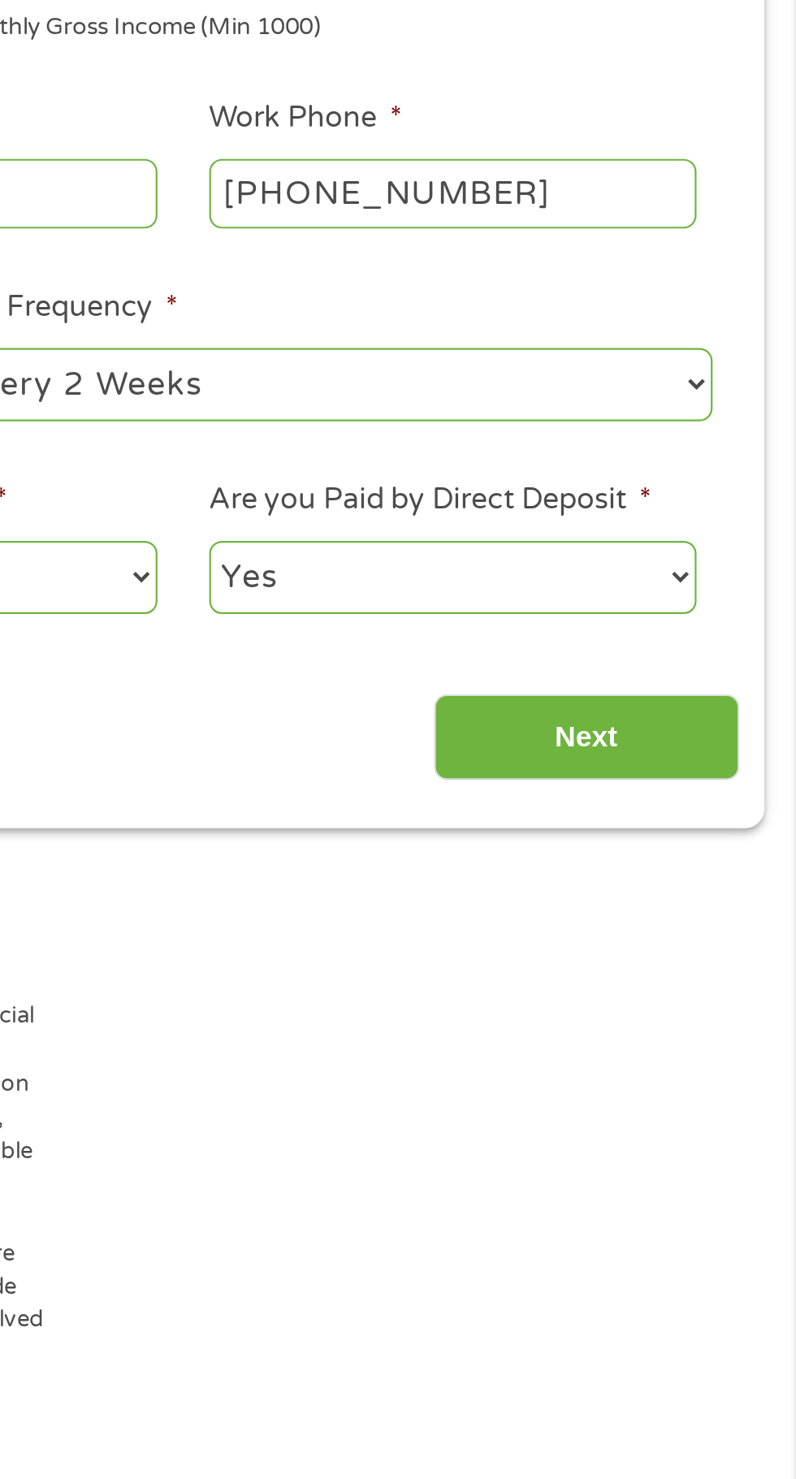
click at [707, 699] on input "Next" at bounding box center [700, 699] width 139 height 40
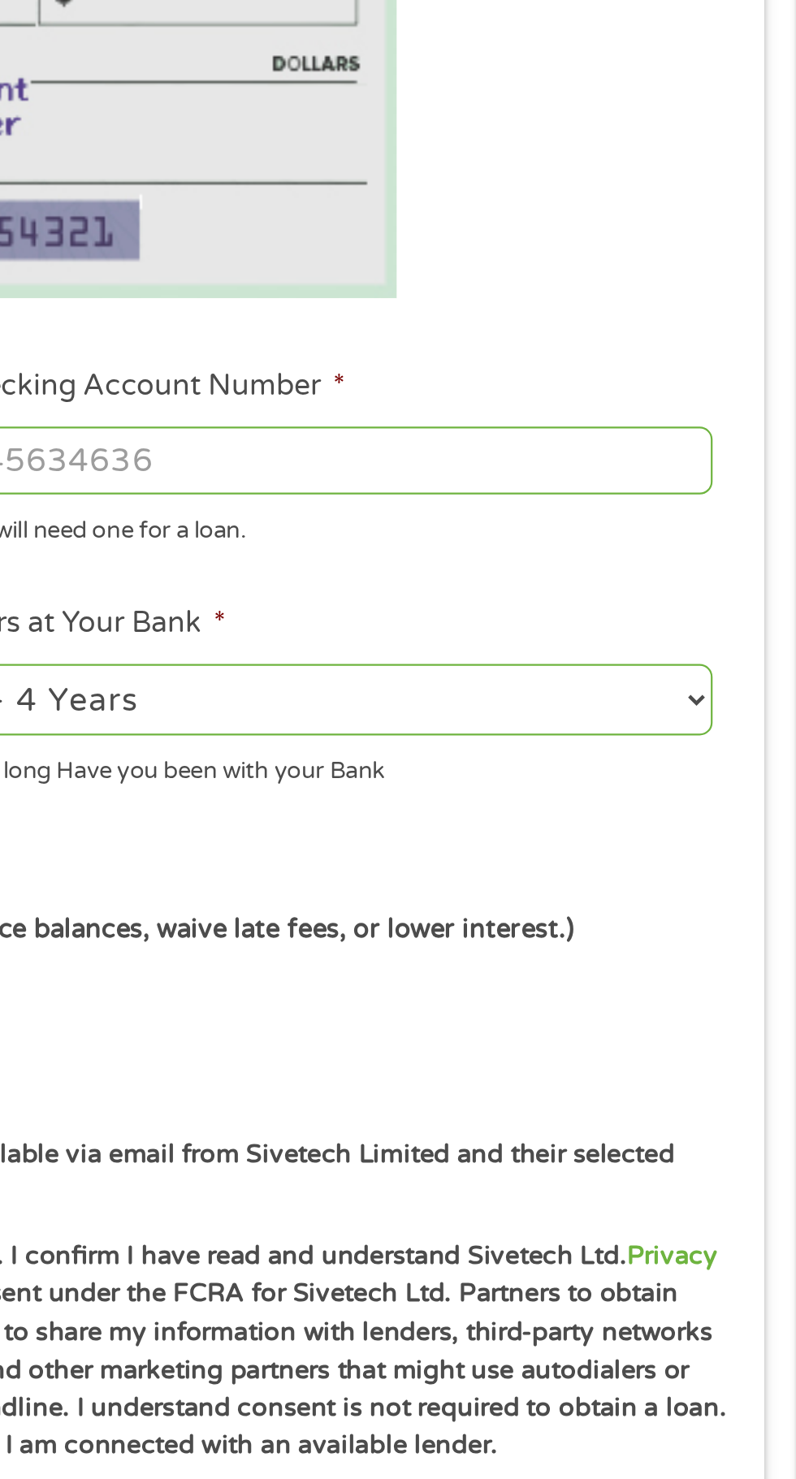
scroll to position [6, 6]
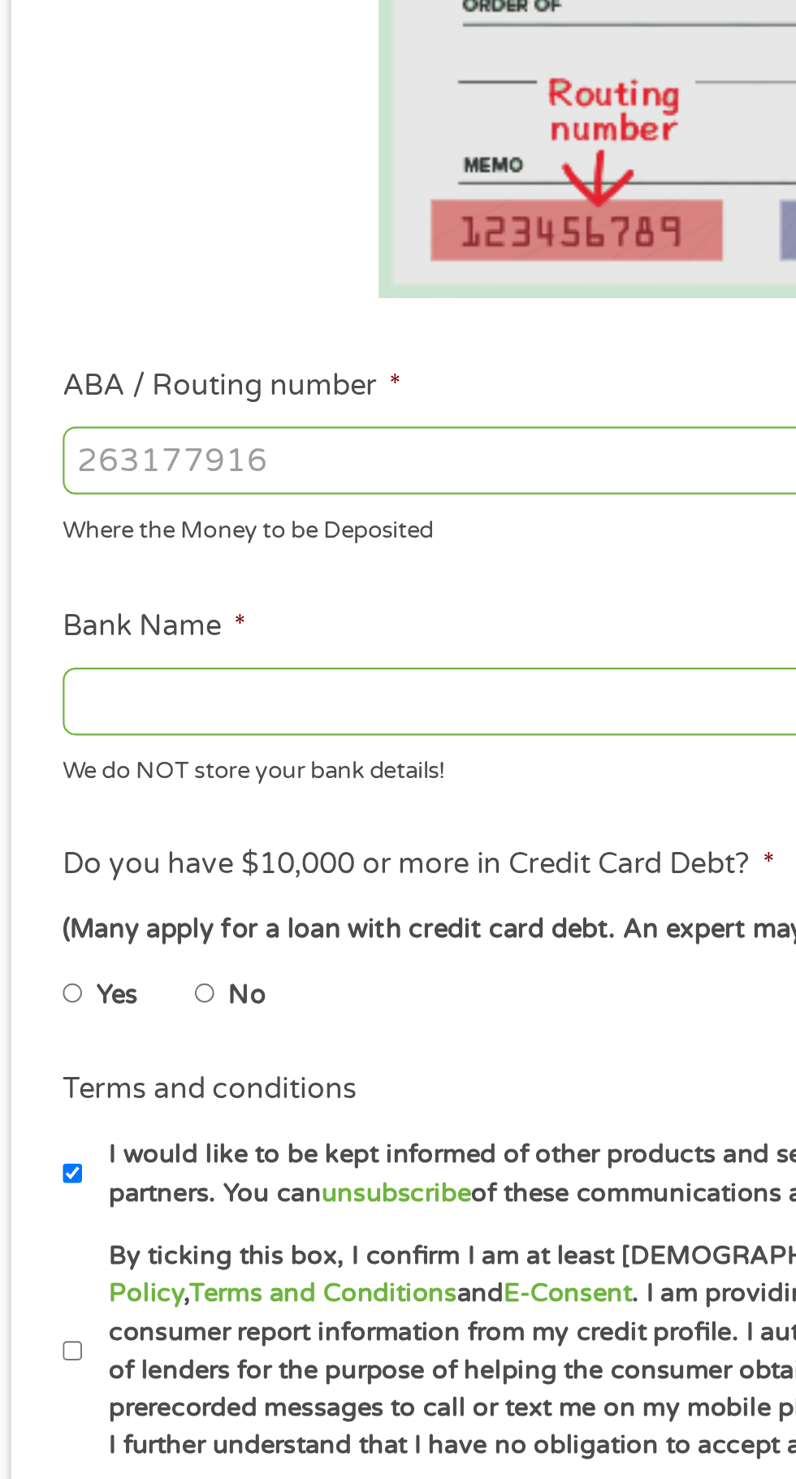
click at [240, 581] on input "ABA / Routing number *" at bounding box center [212, 572] width 348 height 31
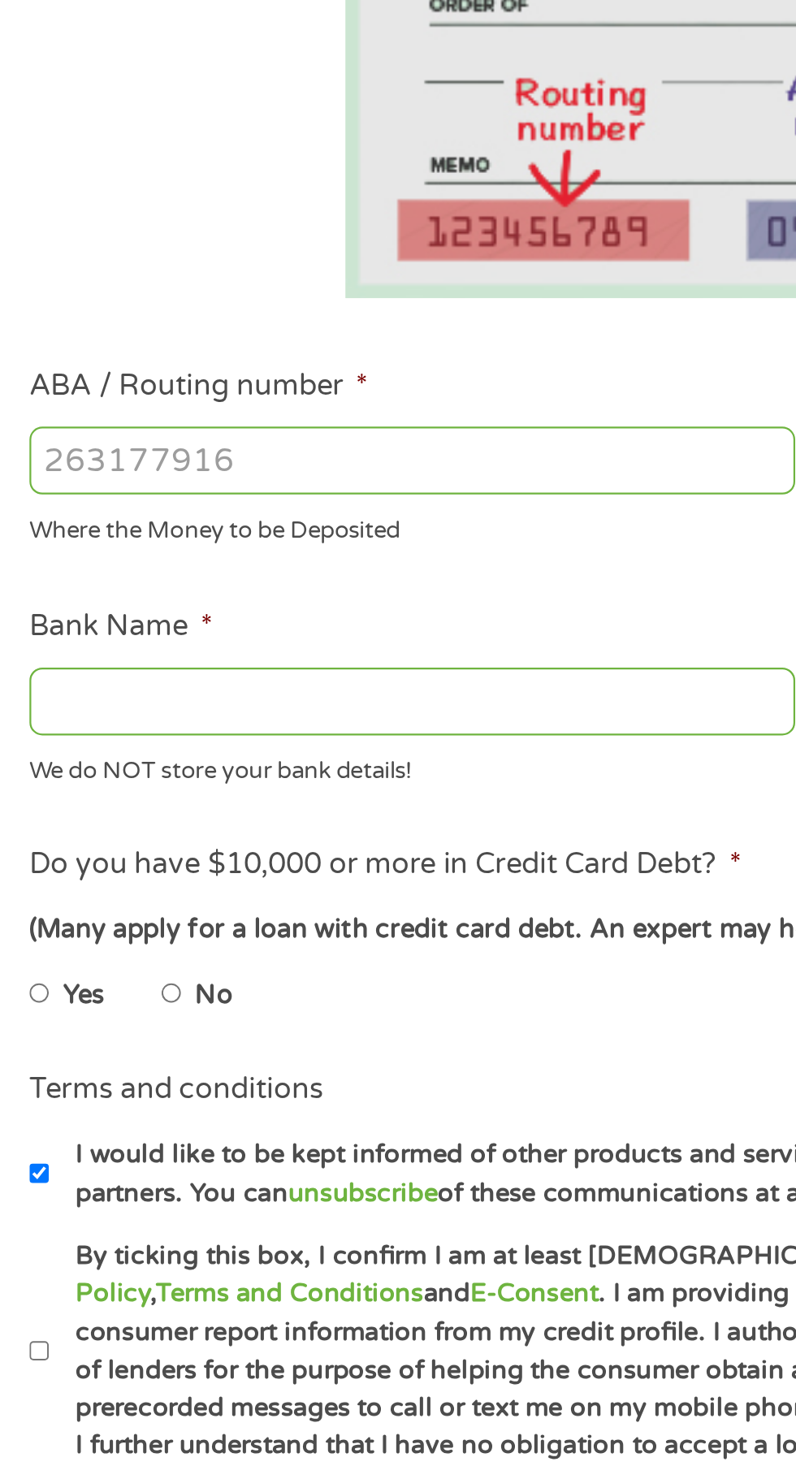
type input "031101279"
type input "THE BANCORP BANK"
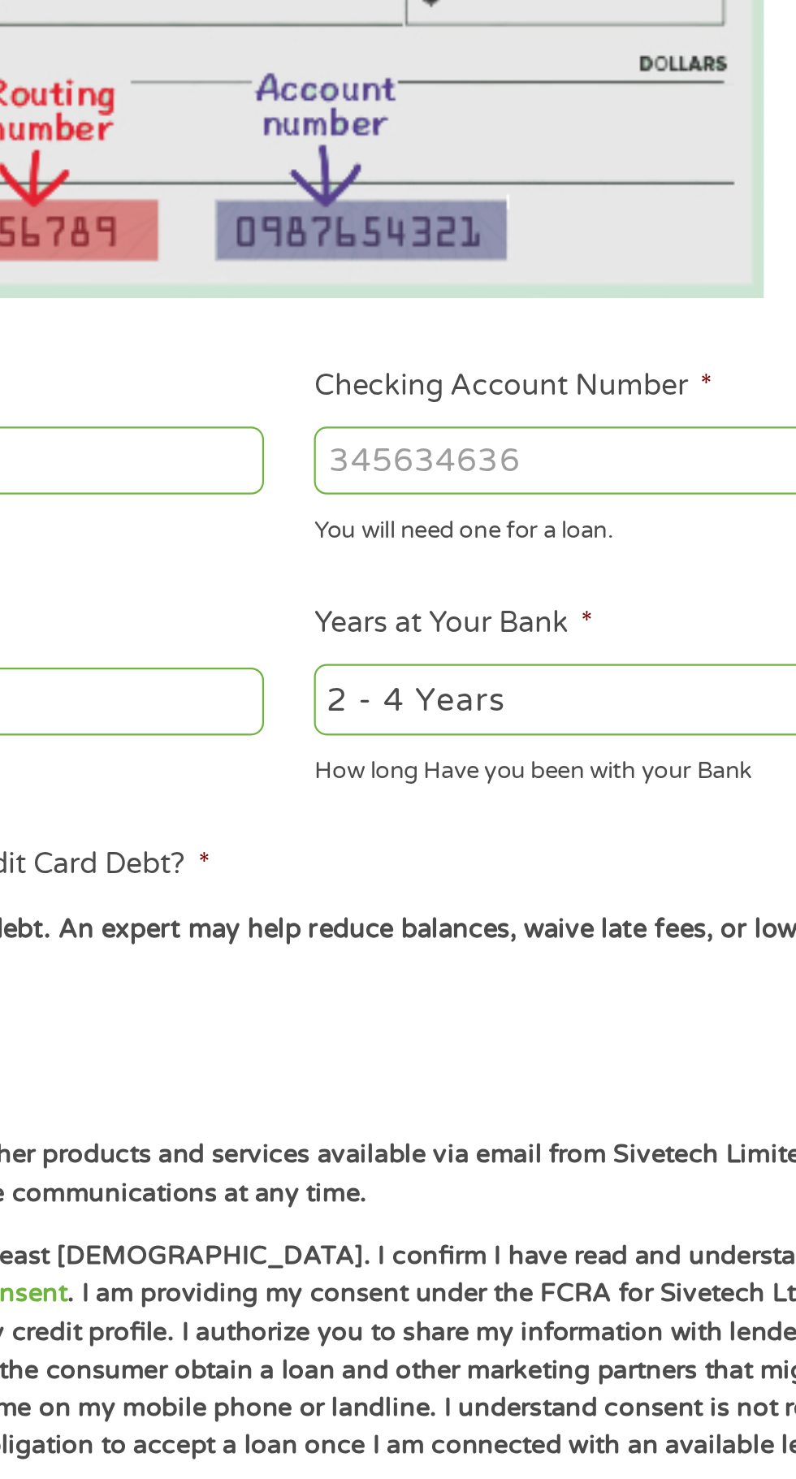
type input "031101279"
click at [534, 580] on input "Checking Account Number *" at bounding box center [583, 572] width 348 height 31
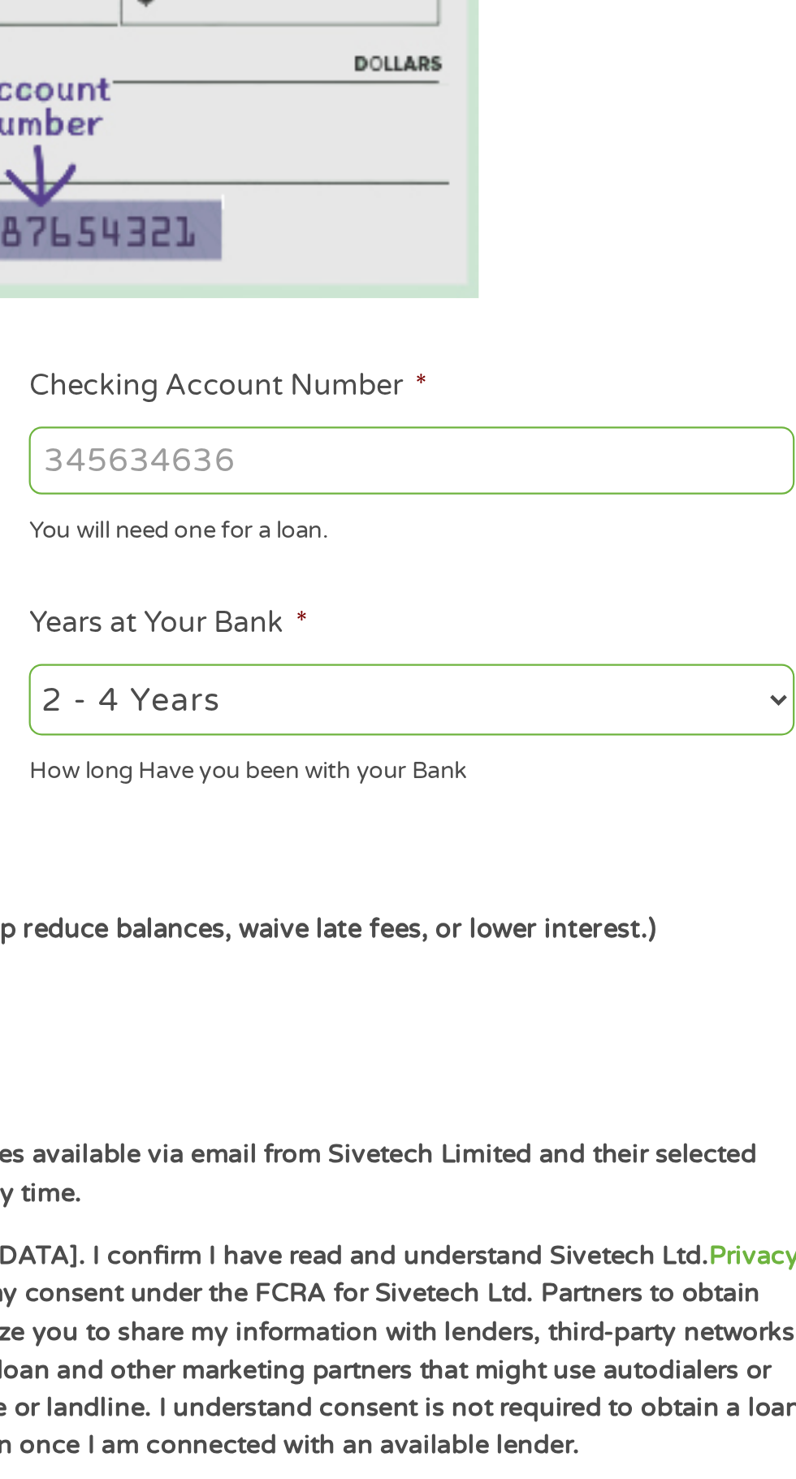
paste input "450948679648270"
click at [599, 579] on input "Checking Account Number *" at bounding box center [583, 572] width 348 height 31
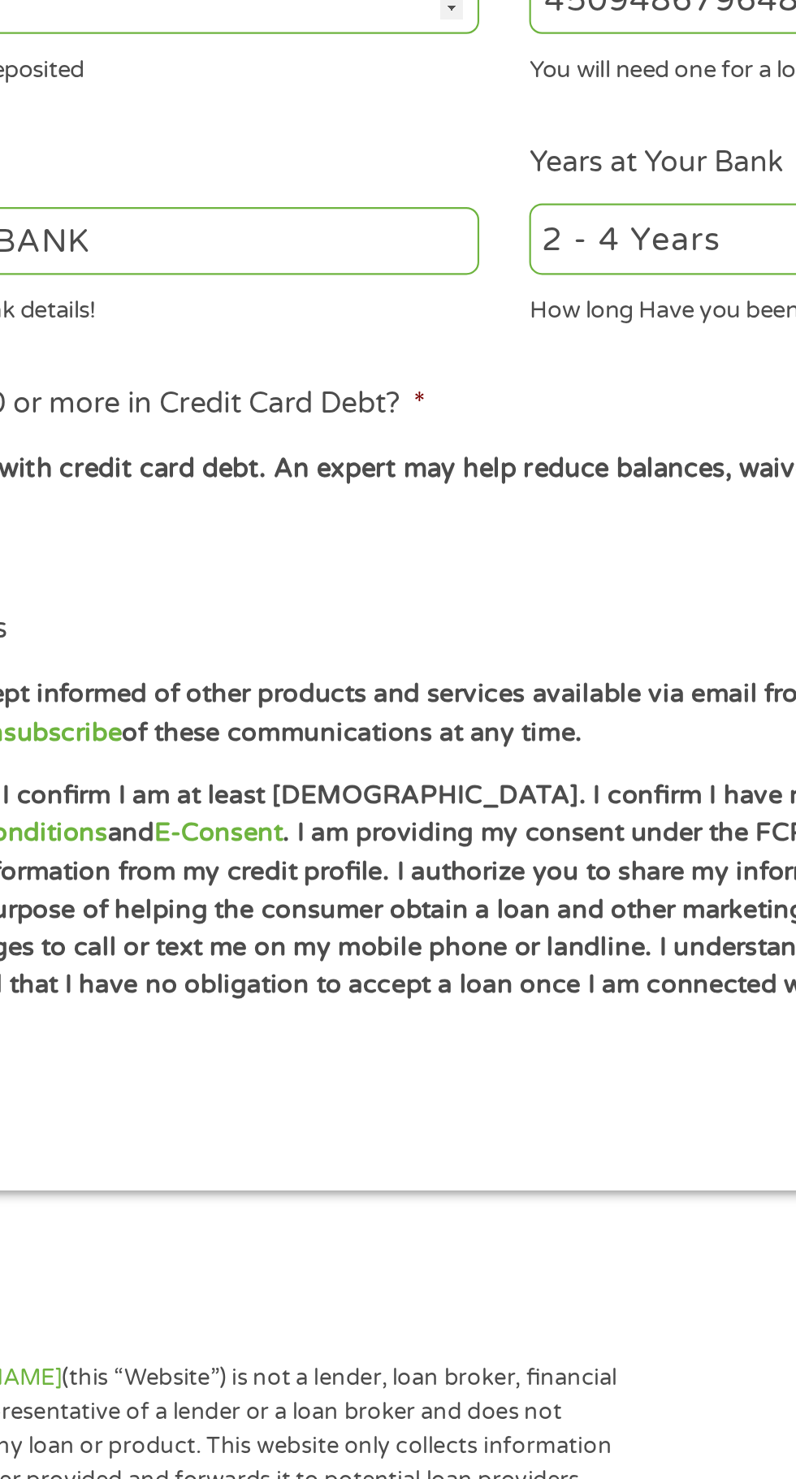
scroll to position [7, 0]
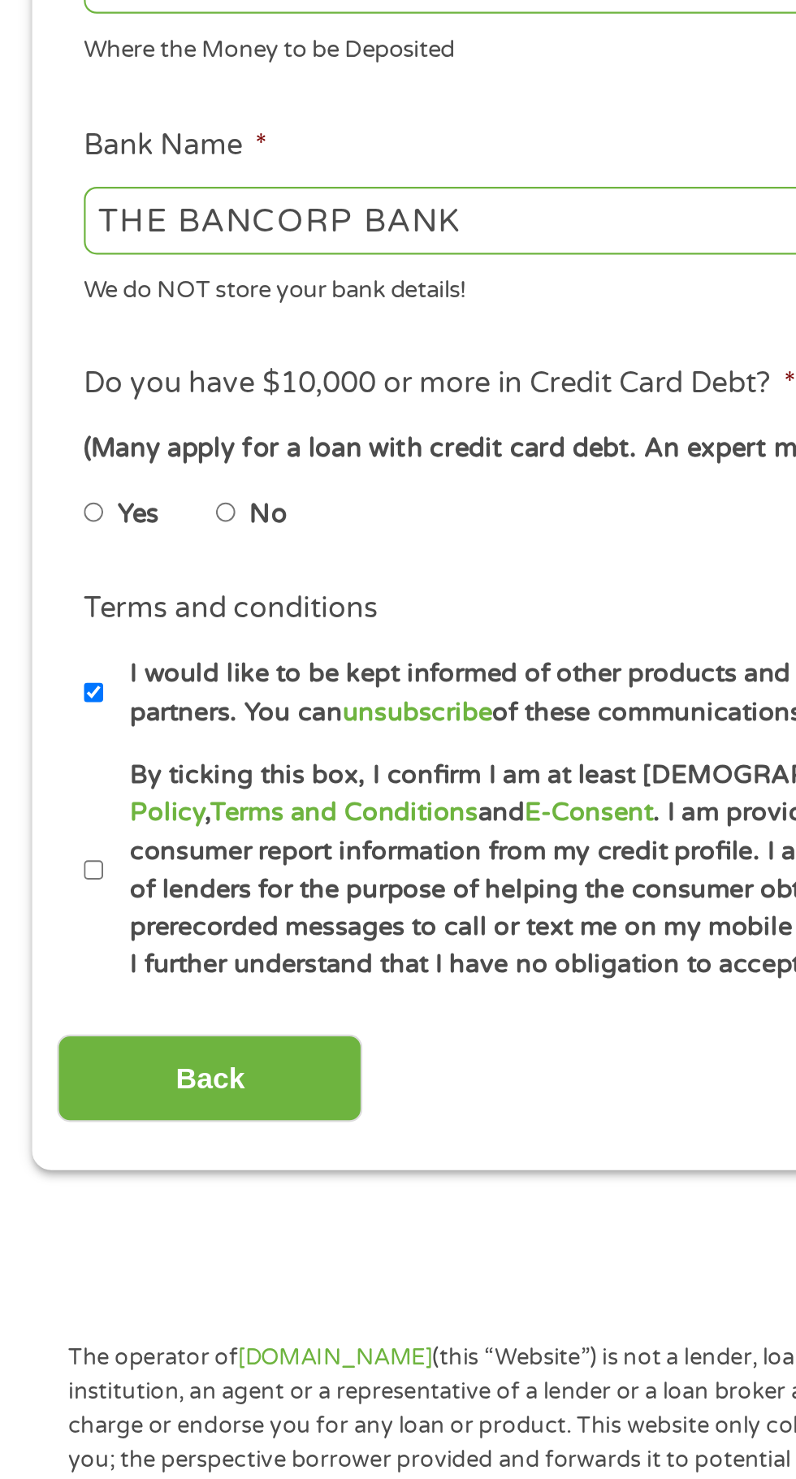
type input "450948679648270"
click at [108, 820] on input "No" at bounding box center [103, 816] width 10 height 26
radio input "true"
click at [40, 981] on input "By ticking this box, I confirm I am at least 18 years old. I confirm I have rea…" at bounding box center [43, 978] width 10 height 26
checkbox input "true"
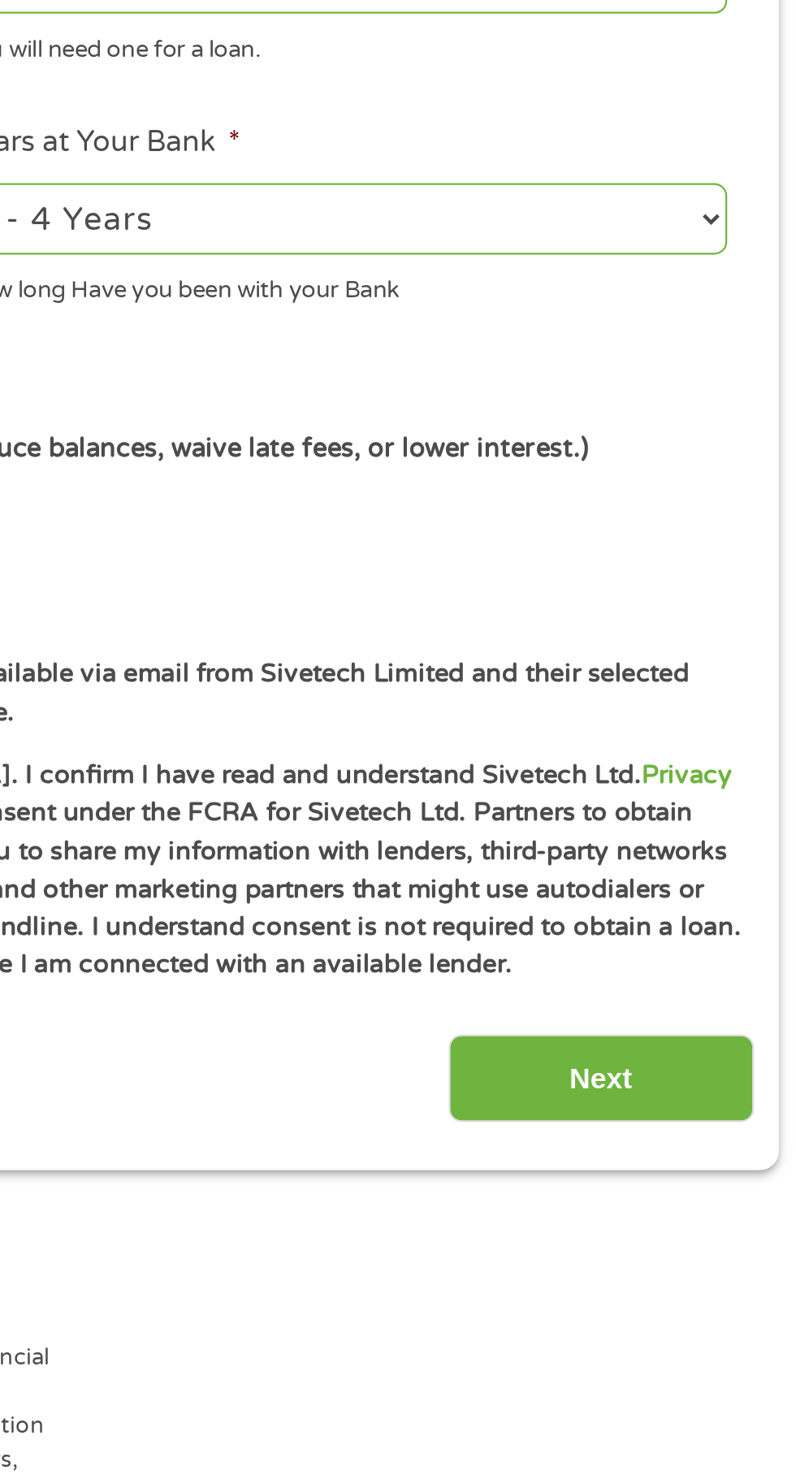
click at [705, 1089] on input "Next" at bounding box center [700, 1073] width 139 height 40
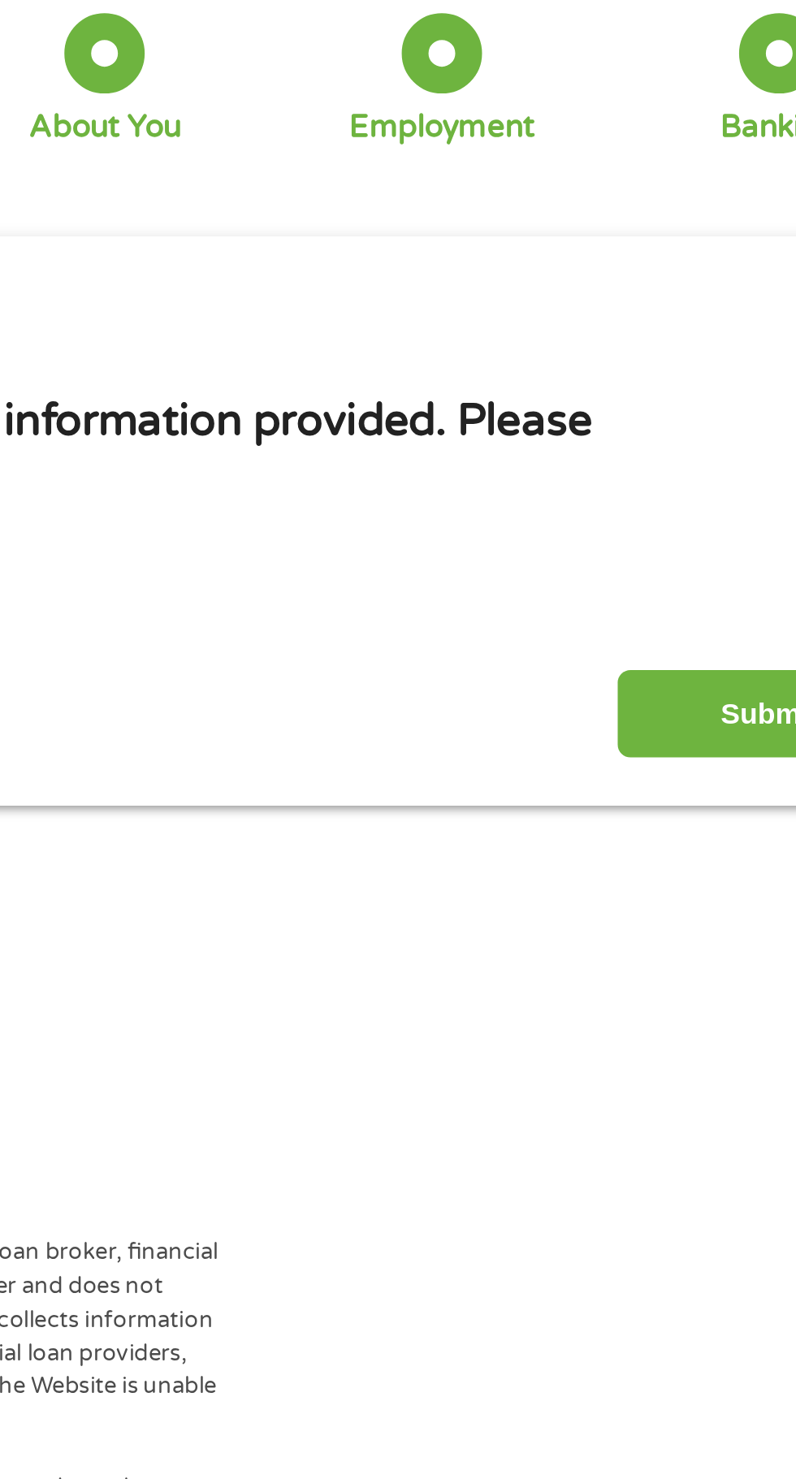
click at [687, 439] on input "Submit" at bounding box center [700, 436] width 139 height 40
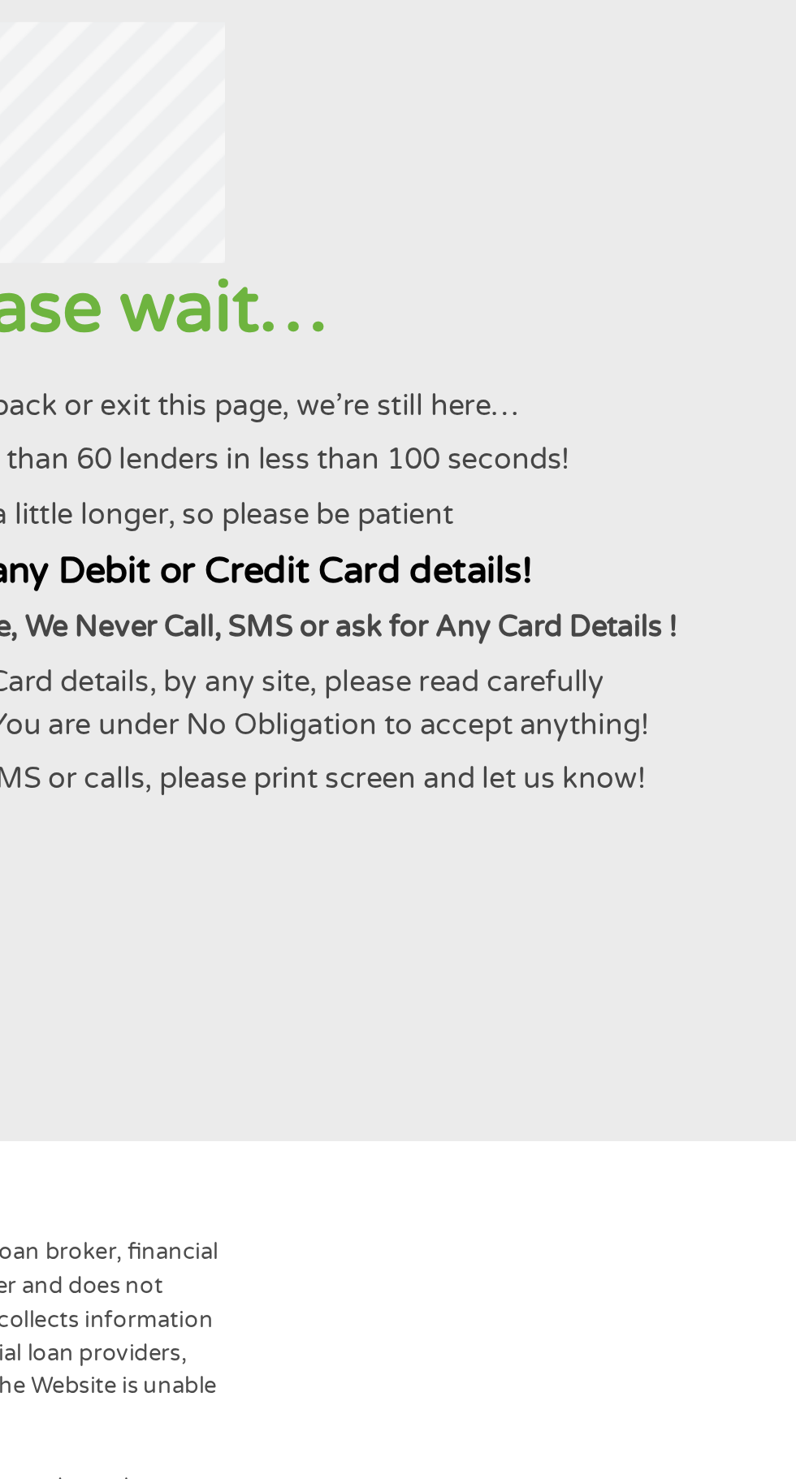
scroll to position [0, 0]
